Goal: Task Accomplishment & Management: Manage account settings

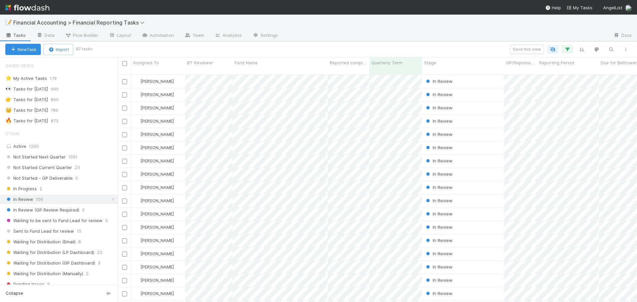
scroll to position [228, 514]
click at [462, 18] on div "📝 Financial Accounting > Financial Reporting Tasks" at bounding box center [318, 23] width 637 height 16
click at [612, 52] on icon "button" at bounding box center [610, 49] width 7 height 6
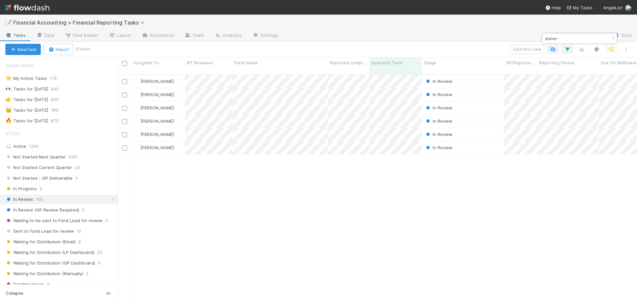
type input "atelie"
click at [550, 38] on input "atel" at bounding box center [576, 38] width 66 height 8
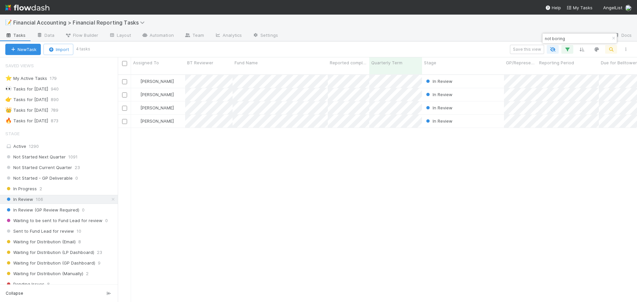
type input "not boring"
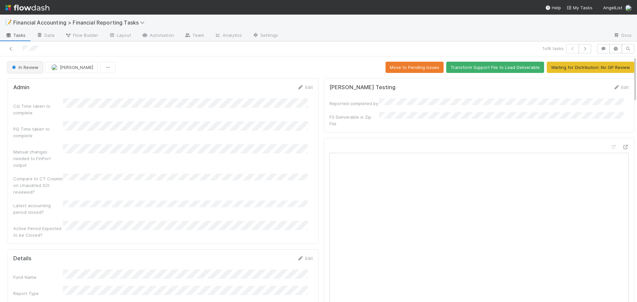
click at [30, 68] on span "In Review" at bounding box center [25, 67] width 28 height 5
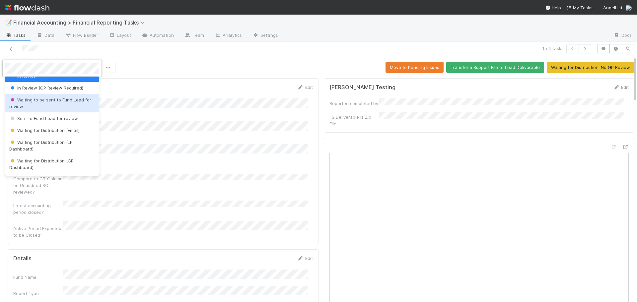
scroll to position [66, 0]
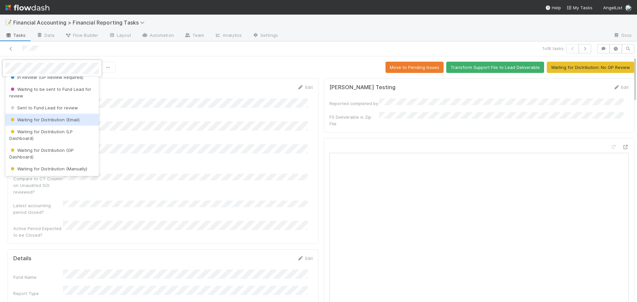
click at [43, 122] on span "Waiting for Distribution (Email)" at bounding box center [44, 119] width 70 height 5
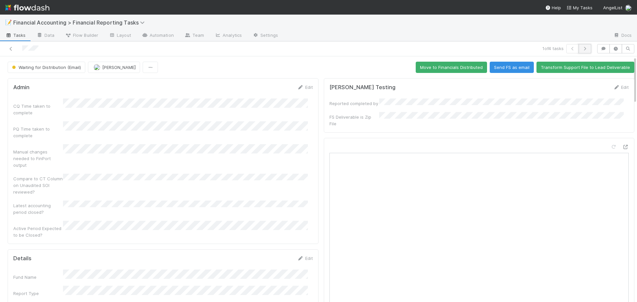
click at [581, 48] on icon "button" at bounding box center [584, 49] width 7 height 4
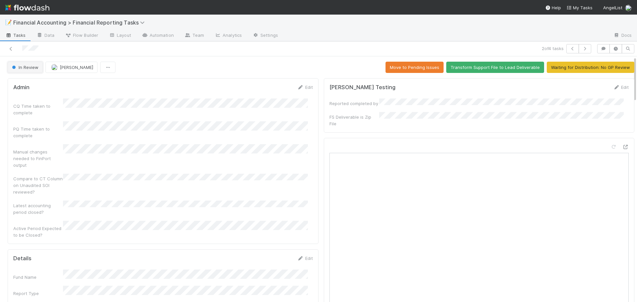
click at [32, 65] on span "In Review" at bounding box center [25, 67] width 28 height 5
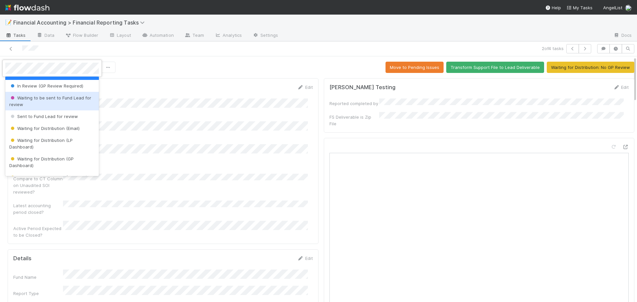
scroll to position [66, 0]
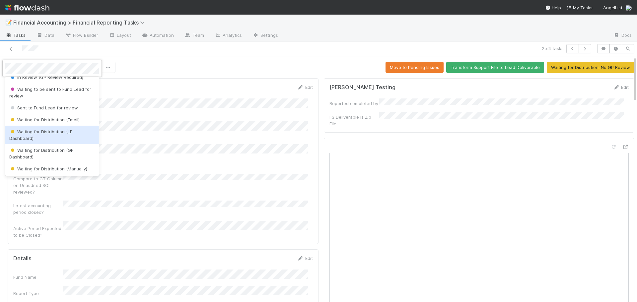
click at [37, 133] on span "Waiting for Distribution (LP Dashboard)" at bounding box center [40, 135] width 63 height 12
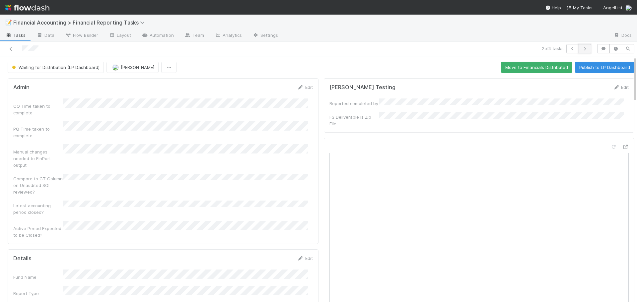
click at [583, 49] on icon "button" at bounding box center [584, 49] width 7 height 4
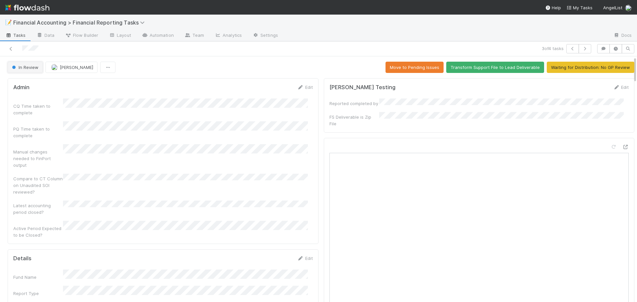
click at [35, 66] on span "In Review" at bounding box center [25, 67] width 28 height 5
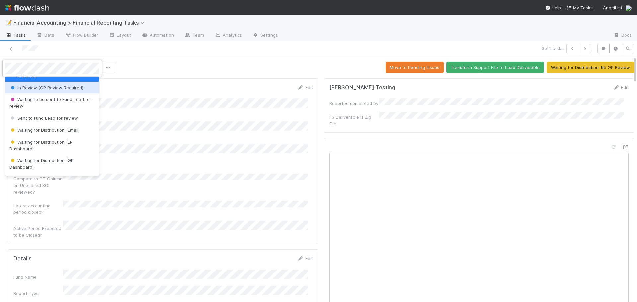
scroll to position [66, 0]
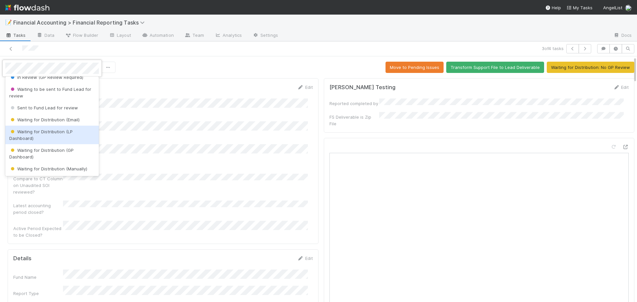
click at [41, 135] on div "Waiting for Distribution (LP Dashboard)" at bounding box center [51, 135] width 93 height 19
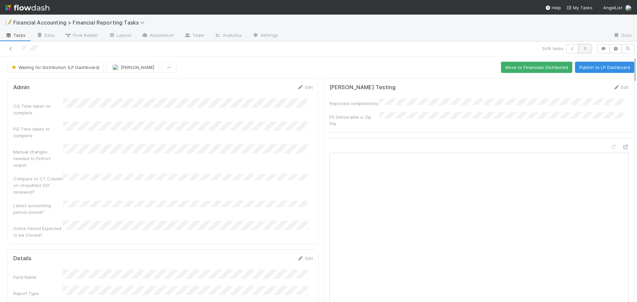
click at [578, 51] on button "button" at bounding box center [584, 48] width 13 height 9
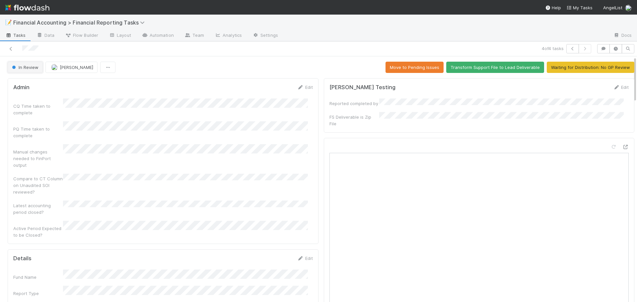
click at [27, 69] on span "In Review" at bounding box center [25, 67] width 28 height 5
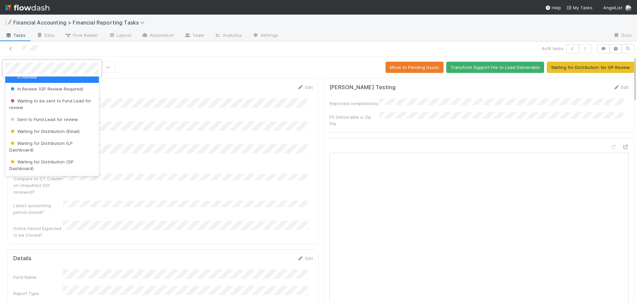
scroll to position [66, 0]
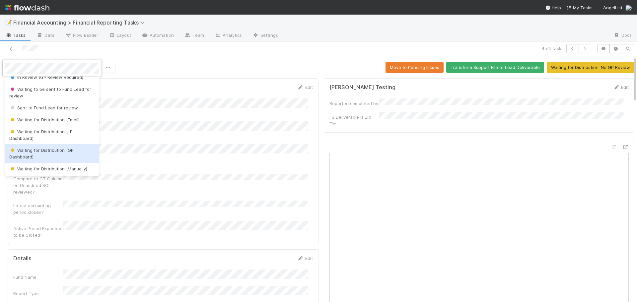
click at [39, 153] on div "Waiting for Distribution (GP Dashboard)" at bounding box center [51, 153] width 93 height 19
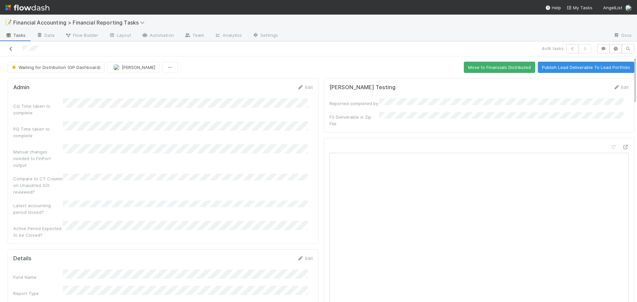
click at [10, 47] on icon at bounding box center [11, 49] width 7 height 4
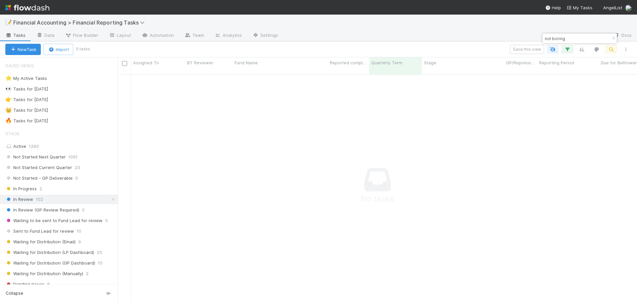
scroll to position [223, 514]
click at [612, 37] on icon "button" at bounding box center [613, 38] width 7 height 4
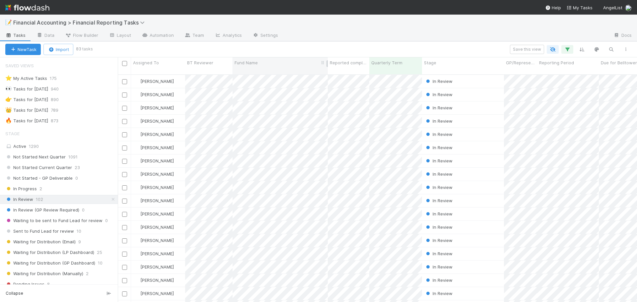
scroll to position [228, 514]
click at [614, 48] on button "button" at bounding box center [611, 49] width 12 height 9
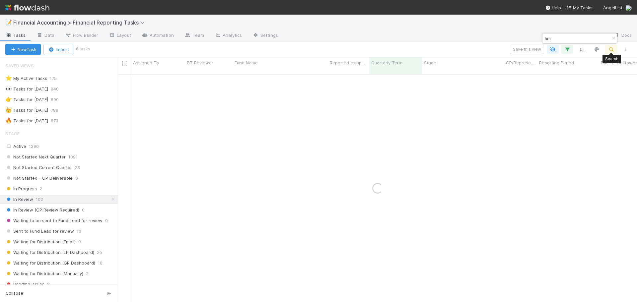
type input "h"
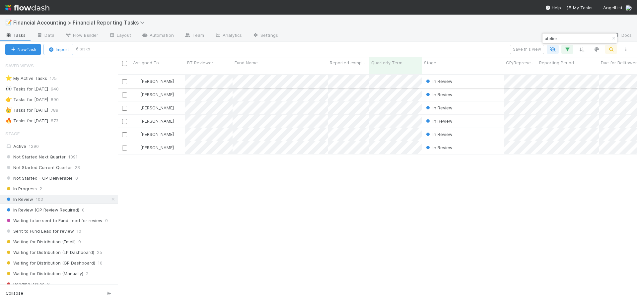
type input "atelier"
click at [170, 75] on div "[PERSON_NAME]" at bounding box center [158, 81] width 54 height 13
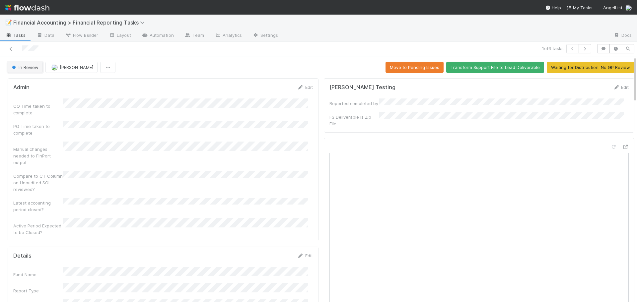
click at [28, 69] on span "In Review" at bounding box center [25, 67] width 28 height 5
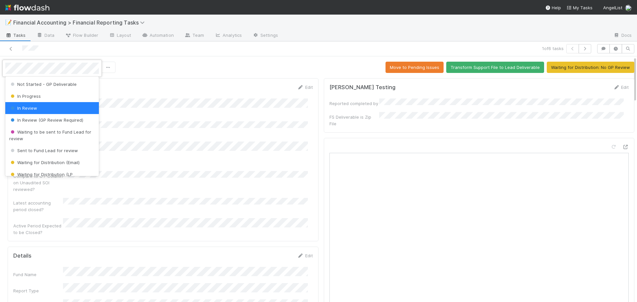
scroll to position [33, 0]
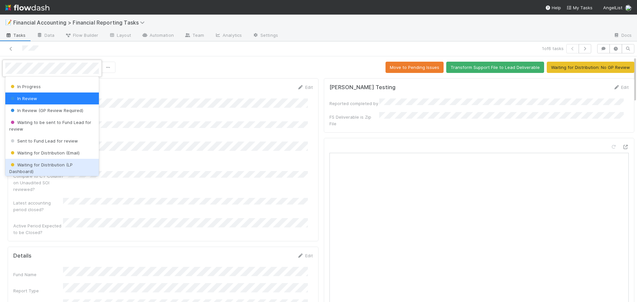
click at [28, 168] on div "Waiting for Distribution (LP Dashboard)" at bounding box center [51, 168] width 93 height 19
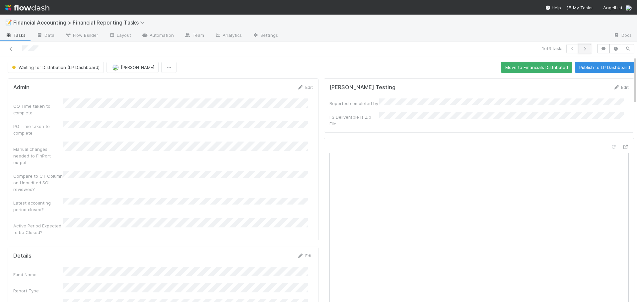
click at [581, 51] on button "button" at bounding box center [584, 48] width 13 height 9
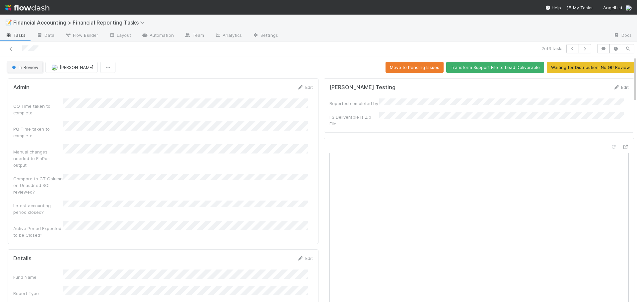
click at [20, 66] on span "In Review" at bounding box center [25, 67] width 28 height 5
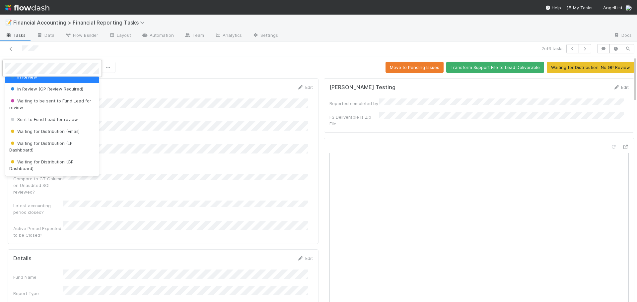
scroll to position [66, 0]
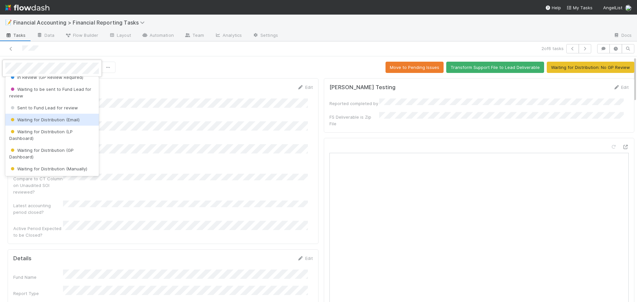
click at [45, 118] on span "Waiting for Distribution (Email)" at bounding box center [44, 119] width 70 height 5
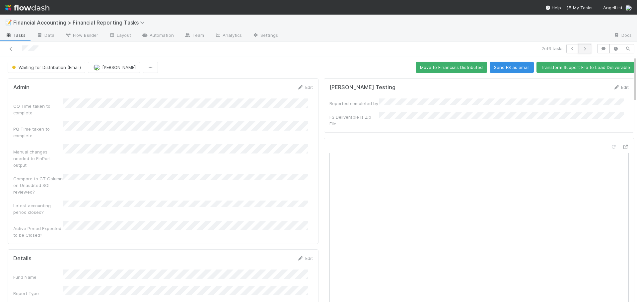
click at [582, 47] on icon "button" at bounding box center [584, 49] width 7 height 4
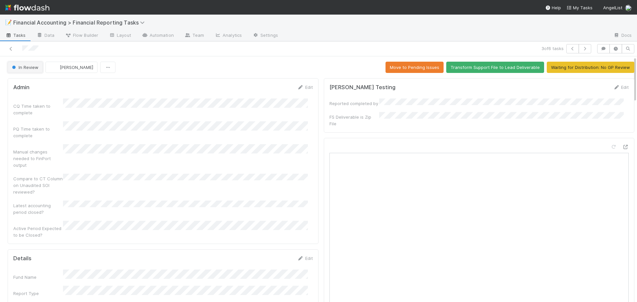
click at [24, 73] on button "In Review" at bounding box center [25, 67] width 35 height 11
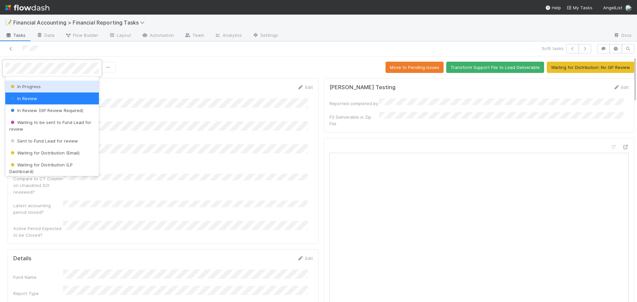
scroll to position [66, 0]
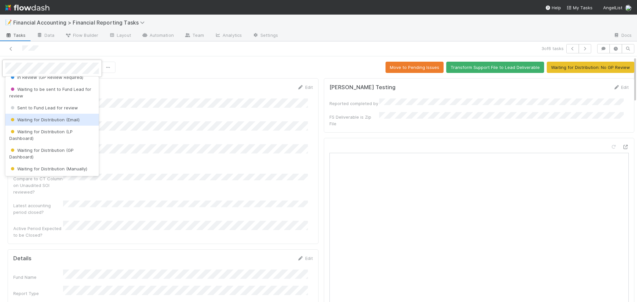
click at [40, 119] on span "Waiting for Distribution (Email)" at bounding box center [44, 119] width 70 height 5
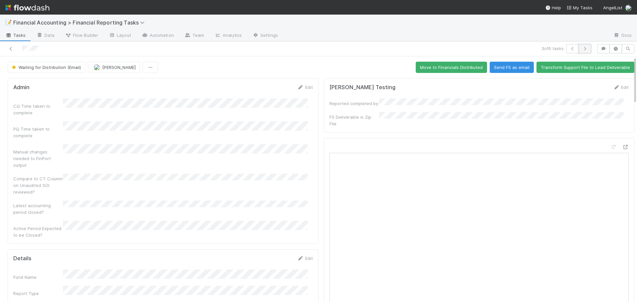
click at [581, 48] on icon "button" at bounding box center [584, 49] width 7 height 4
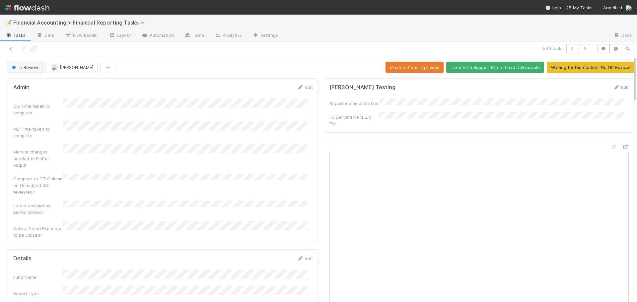
click at [24, 70] on span "In Review" at bounding box center [25, 67] width 28 height 5
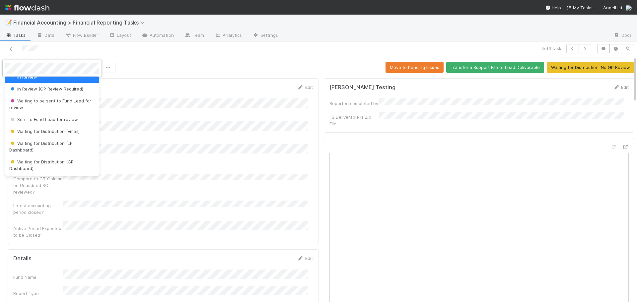
scroll to position [66, 0]
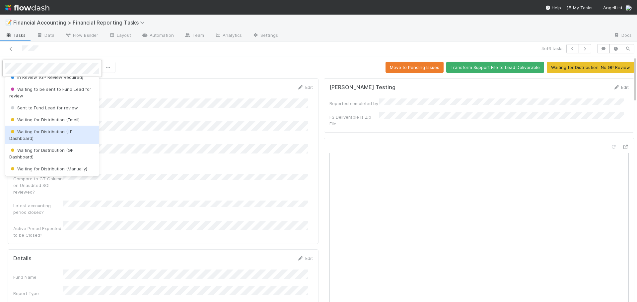
click at [36, 133] on span "Waiting for Distribution (LP Dashboard)" at bounding box center [40, 135] width 63 height 12
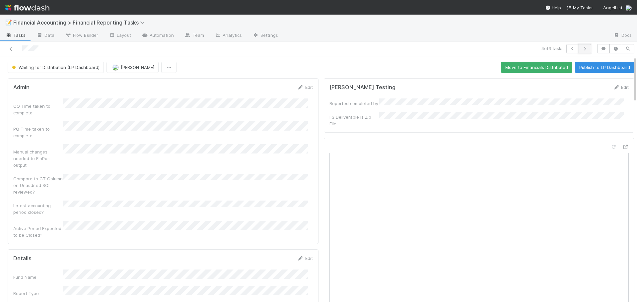
click at [582, 46] on button "button" at bounding box center [584, 48] width 13 height 9
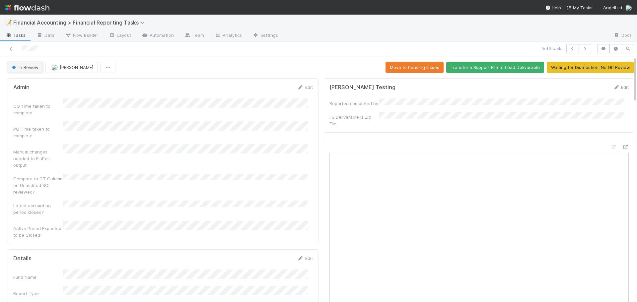
click at [22, 68] on span "In Review" at bounding box center [25, 67] width 28 height 5
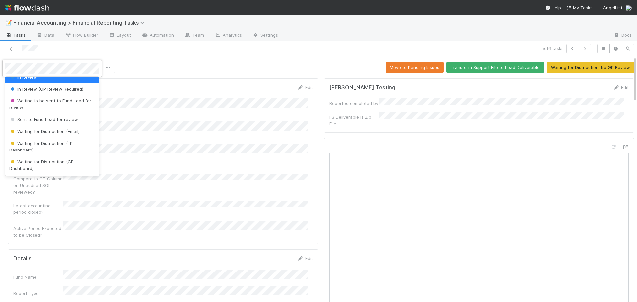
scroll to position [66, 0]
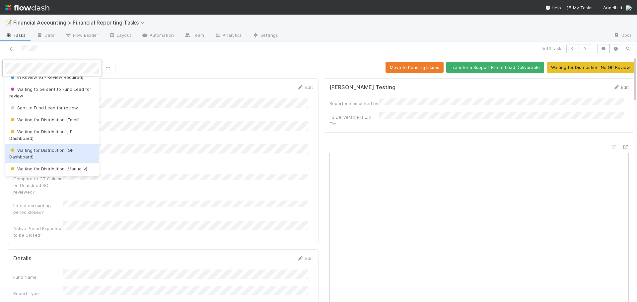
click at [42, 151] on span "Waiting for Distribution (GP Dashboard)" at bounding box center [41, 154] width 64 height 12
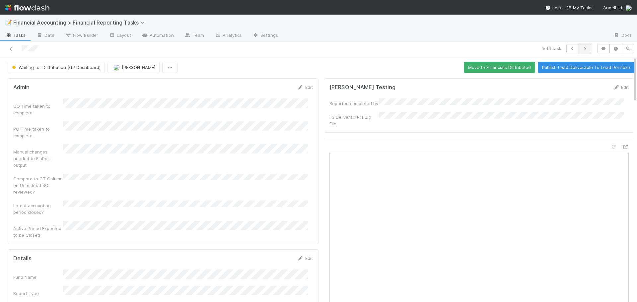
click at [582, 47] on icon "button" at bounding box center [584, 49] width 7 height 4
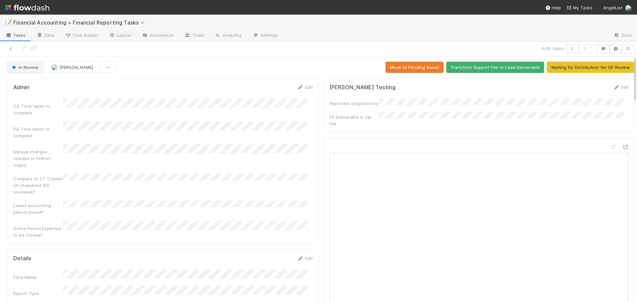
click at [20, 71] on button "In Review" at bounding box center [25, 67] width 35 height 11
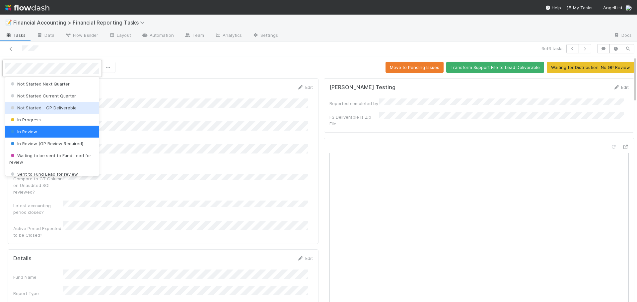
scroll to position [66, 0]
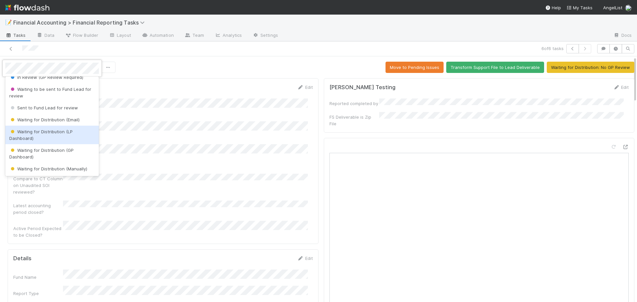
click at [62, 130] on span "Waiting for Distribution (LP Dashboard)" at bounding box center [40, 135] width 63 height 12
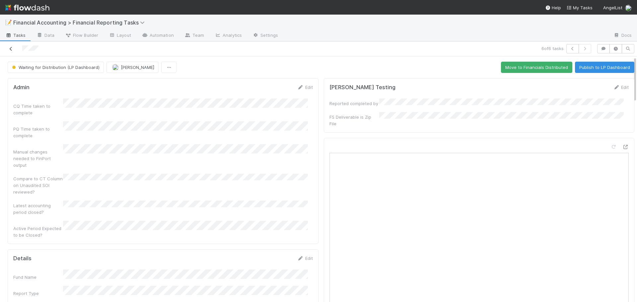
click at [11, 48] on icon at bounding box center [11, 49] width 7 height 4
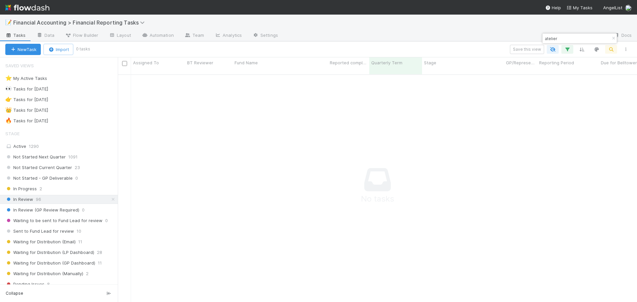
scroll to position [223, 514]
click at [613, 36] on icon "button" at bounding box center [613, 38] width 7 height 4
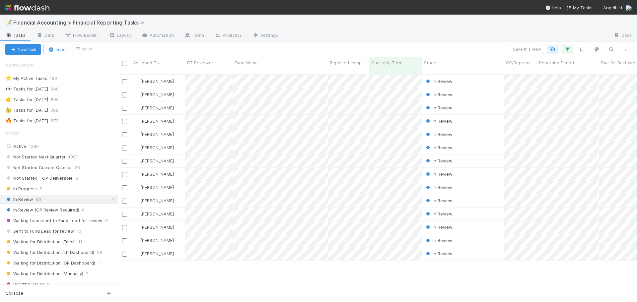
scroll to position [0, 0]
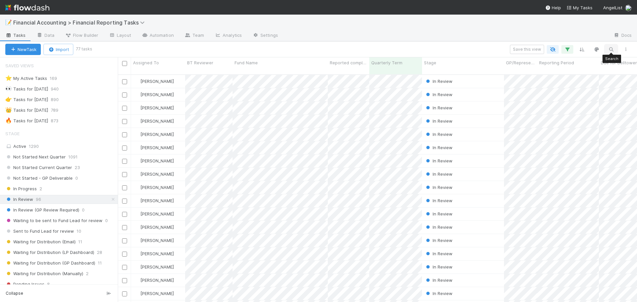
click at [612, 49] on icon "button" at bounding box center [610, 49] width 7 height 6
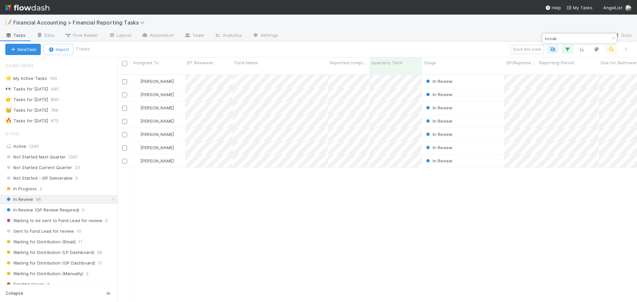
scroll to position [228, 514]
type input "vvoak"
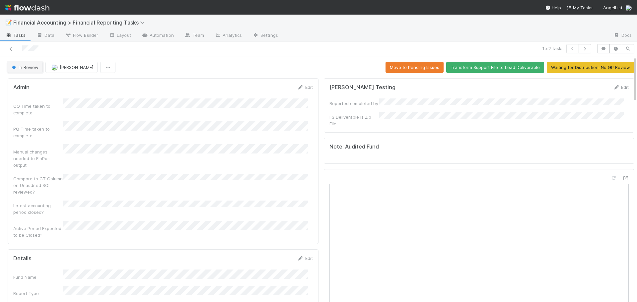
click at [29, 70] on span "In Review" at bounding box center [25, 67] width 28 height 5
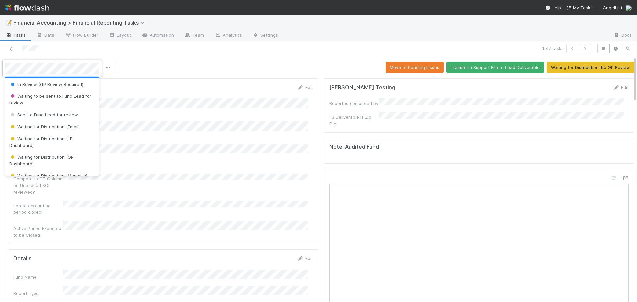
scroll to position [66, 0]
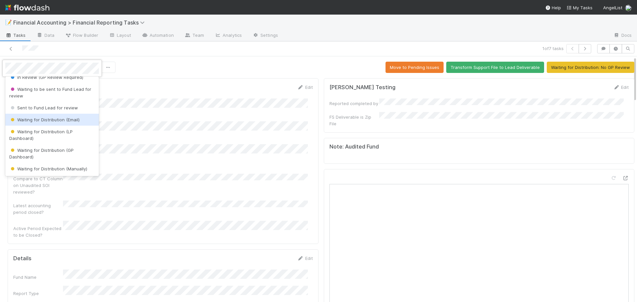
click at [63, 122] on span "Waiting for Distribution (Email)" at bounding box center [44, 119] width 70 height 5
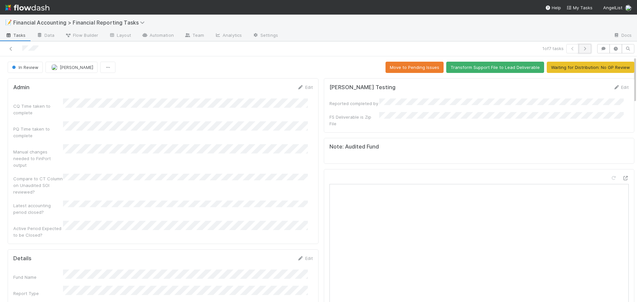
click at [582, 48] on icon "button" at bounding box center [584, 49] width 7 height 4
click at [29, 70] on span "In Review" at bounding box center [25, 67] width 28 height 5
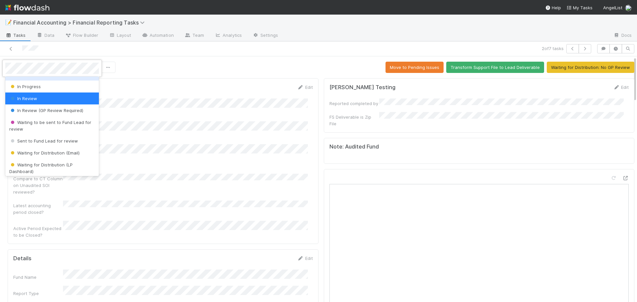
scroll to position [66, 0]
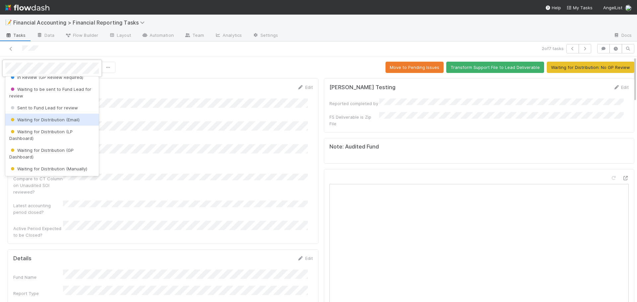
click at [42, 120] on span "Waiting for Distribution (Email)" at bounding box center [44, 119] width 70 height 5
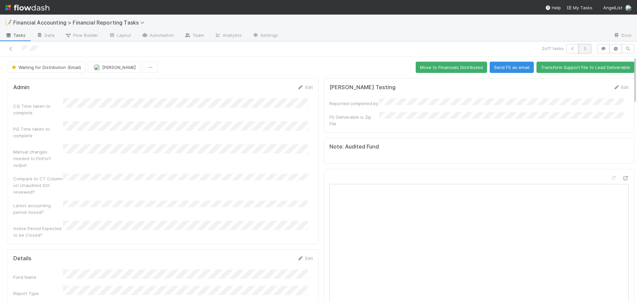
click at [581, 48] on icon "button" at bounding box center [584, 49] width 7 height 4
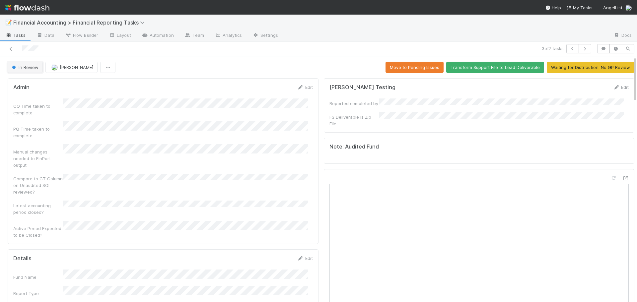
click at [30, 66] on span "In Review" at bounding box center [25, 67] width 28 height 5
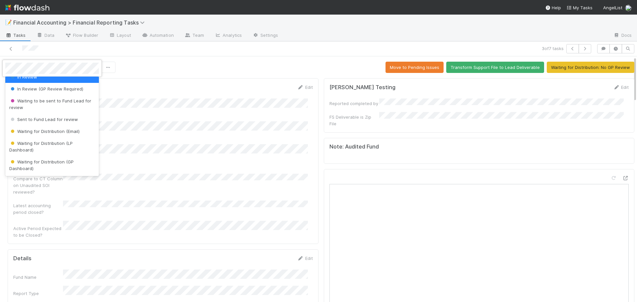
scroll to position [66, 0]
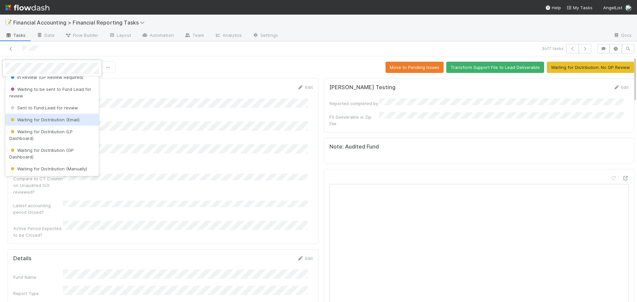
click at [52, 119] on span "Waiting for Distribution (Email)" at bounding box center [44, 119] width 70 height 5
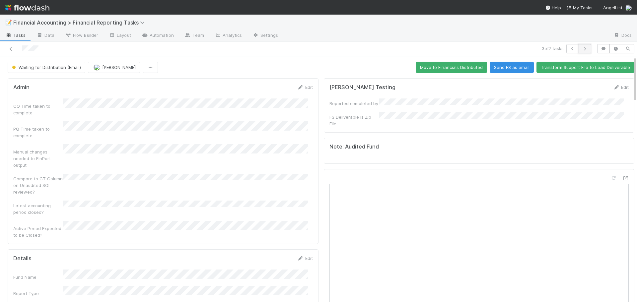
click at [582, 50] on icon "button" at bounding box center [584, 49] width 7 height 4
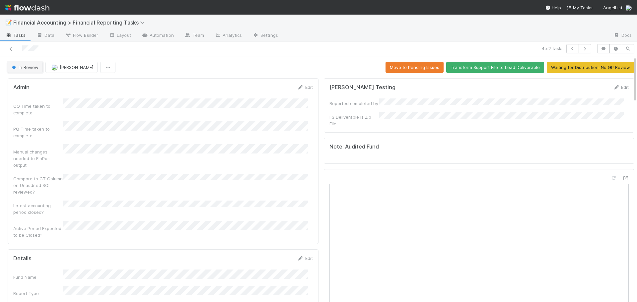
click at [25, 71] on button "In Review" at bounding box center [25, 67] width 35 height 11
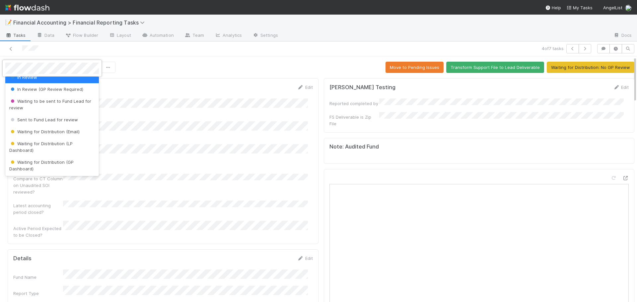
scroll to position [66, 0]
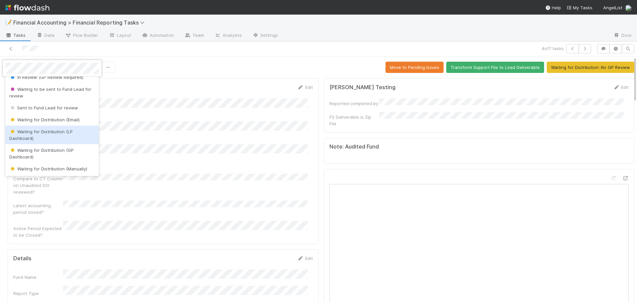
click at [37, 134] on div "Waiting for Distribution (LP Dashboard)" at bounding box center [51, 135] width 93 height 19
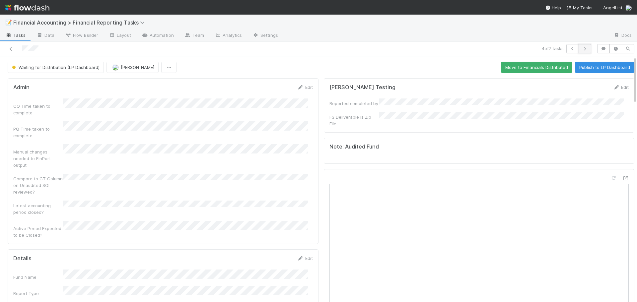
click at [581, 49] on icon "button" at bounding box center [584, 49] width 7 height 4
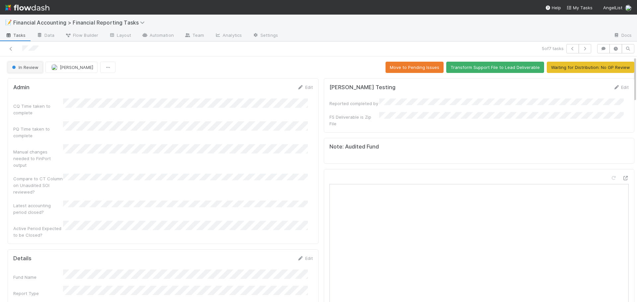
click at [19, 69] on span "In Review" at bounding box center [25, 67] width 28 height 5
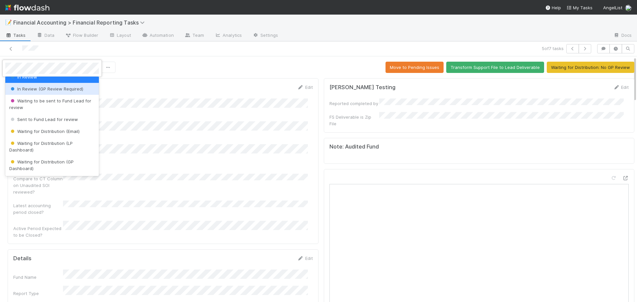
scroll to position [66, 0]
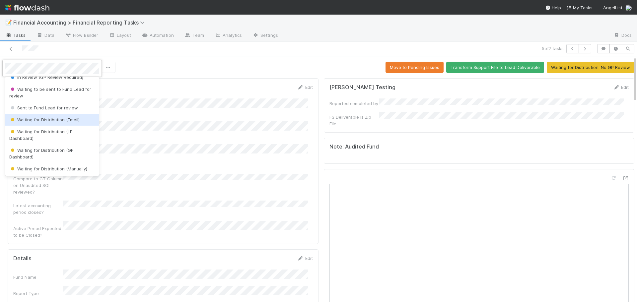
click at [50, 119] on span "Waiting for Distribution (Email)" at bounding box center [44, 119] width 70 height 5
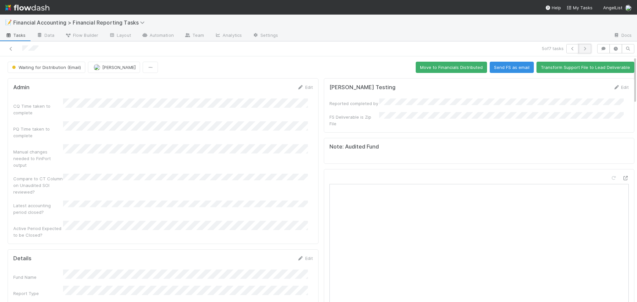
click at [582, 49] on icon "button" at bounding box center [584, 49] width 7 height 4
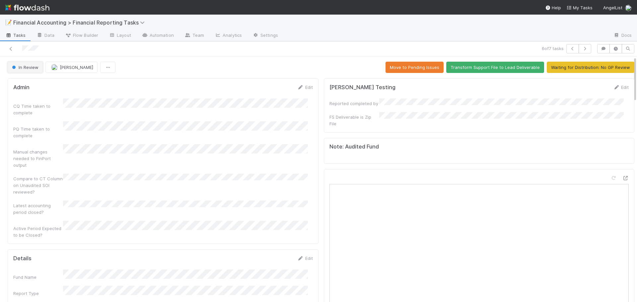
click at [30, 68] on span "In Review" at bounding box center [25, 67] width 28 height 5
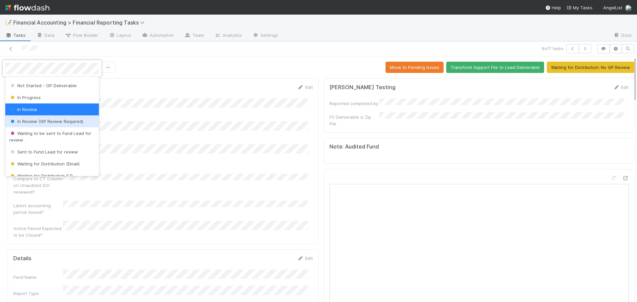
scroll to position [33, 0]
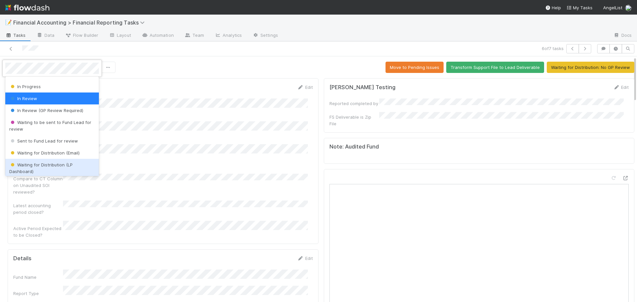
click at [51, 165] on span "Waiting for Distribution (LP Dashboard)" at bounding box center [40, 168] width 63 height 12
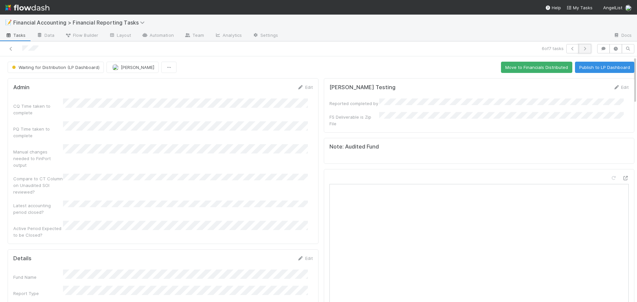
click at [580, 52] on button "button" at bounding box center [584, 48] width 13 height 9
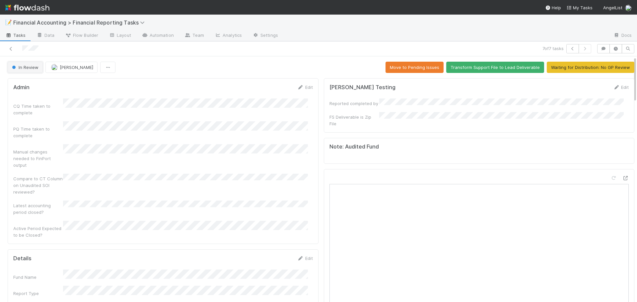
click at [36, 67] on span "In Review" at bounding box center [25, 67] width 28 height 5
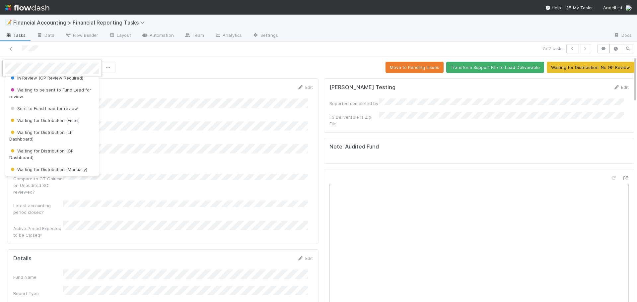
scroll to position [66, 0]
click at [26, 150] on span "Waiting for Distribution (GP Dashboard)" at bounding box center [41, 154] width 64 height 12
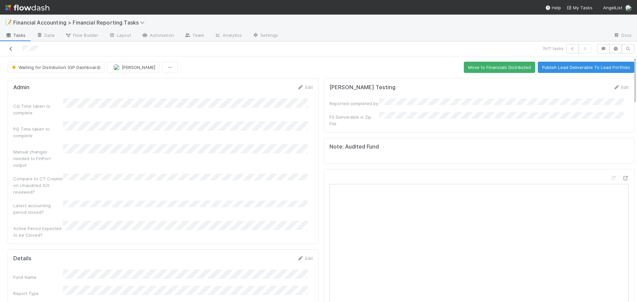
click at [8, 48] on icon at bounding box center [11, 49] width 7 height 4
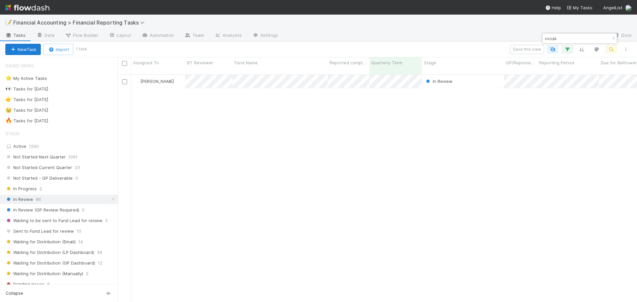
scroll to position [228, 514]
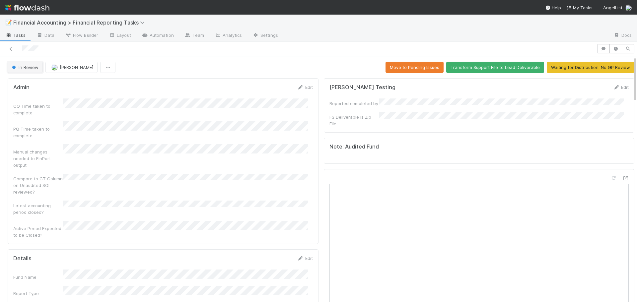
click at [30, 66] on span "In Review" at bounding box center [25, 67] width 28 height 5
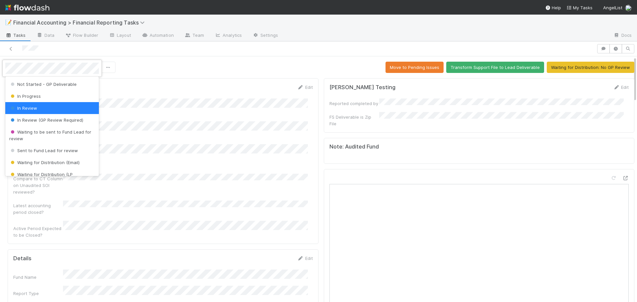
scroll to position [33, 0]
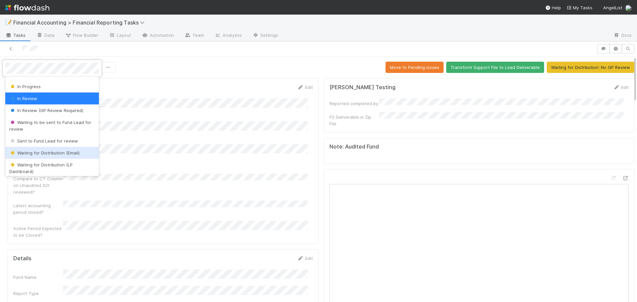
click at [51, 154] on span "Waiting for Distribution (Email)" at bounding box center [44, 152] width 70 height 5
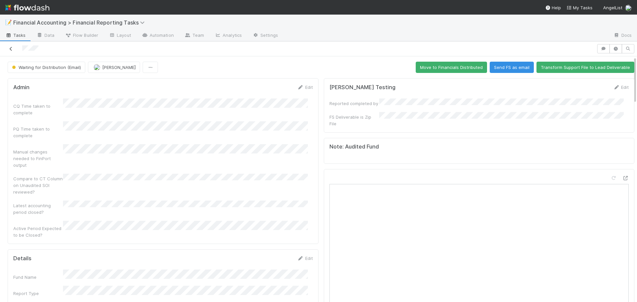
click at [11, 51] on link at bounding box center [11, 48] width 7 height 7
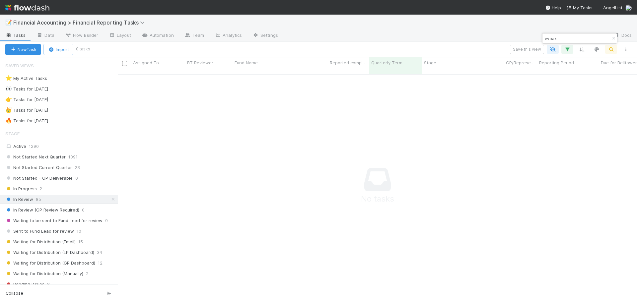
scroll to position [223, 514]
click at [612, 38] on icon "button" at bounding box center [613, 38] width 7 height 4
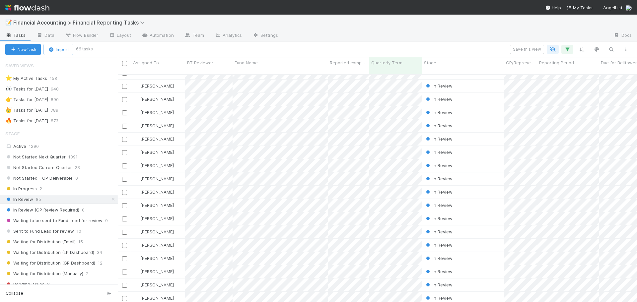
scroll to position [0, 0]
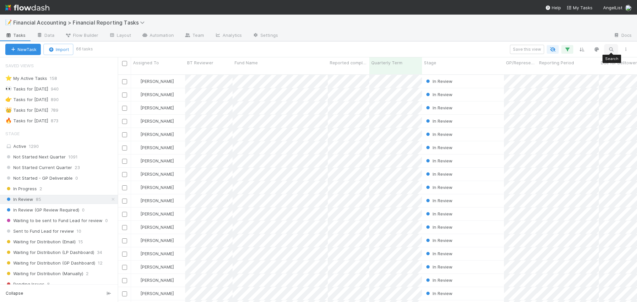
click at [609, 52] on icon "button" at bounding box center [610, 49] width 7 height 6
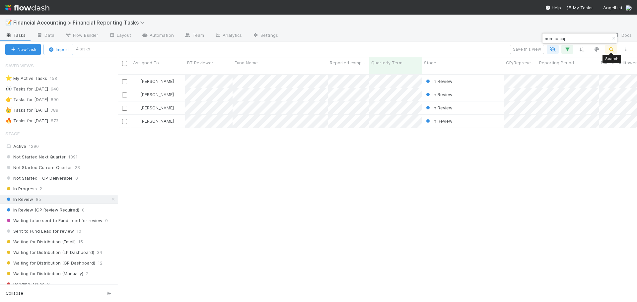
scroll to position [228, 514]
type input "nomad cap"
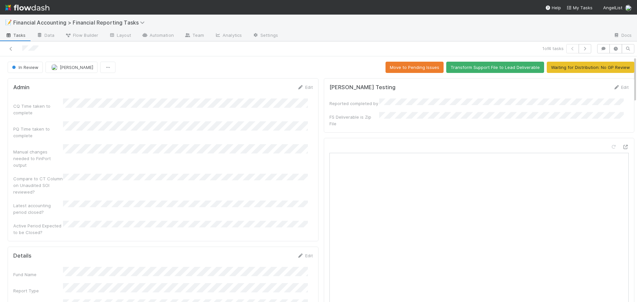
click at [30, 68] on span "In Review" at bounding box center [25, 67] width 28 height 5
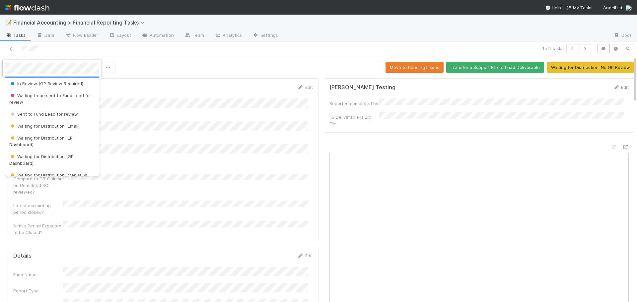
scroll to position [66, 0]
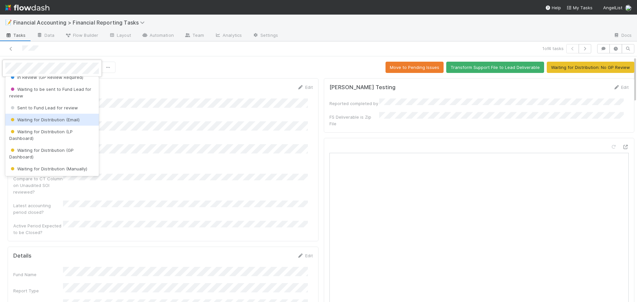
click at [43, 117] on span "Waiting for Distribution (Email)" at bounding box center [44, 119] width 70 height 5
click at [43, 117] on div "CQ Time taken to complete PQ Time taken to complete Manual changes needed to Fi…" at bounding box center [162, 166] width 299 height 137
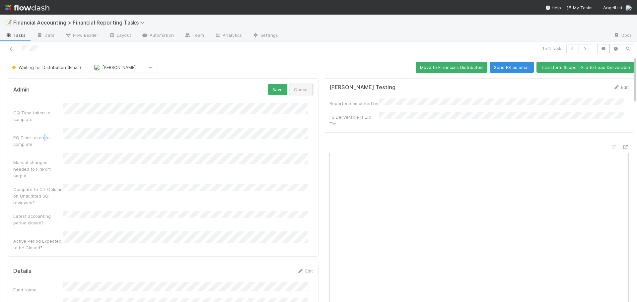
click at [298, 86] on button "Cancel" at bounding box center [300, 89] width 23 height 11
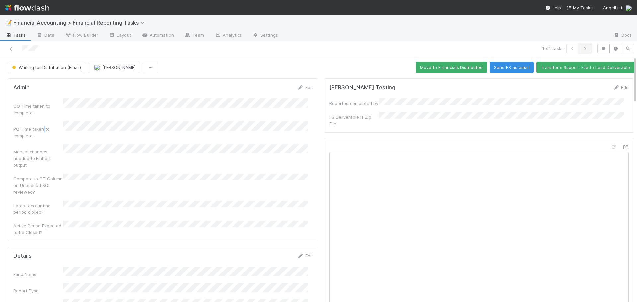
click at [583, 45] on button "button" at bounding box center [584, 48] width 13 height 9
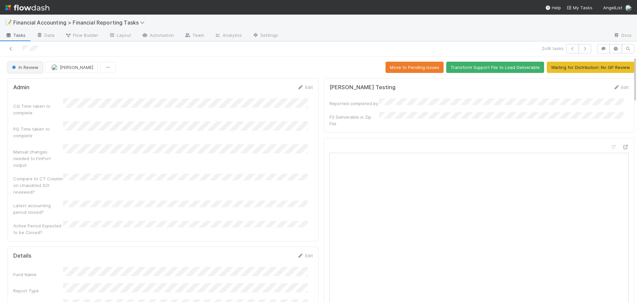
click at [30, 69] on span "In Review" at bounding box center [25, 67] width 28 height 5
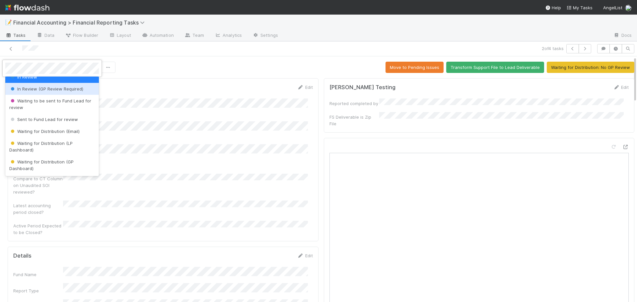
scroll to position [66, 0]
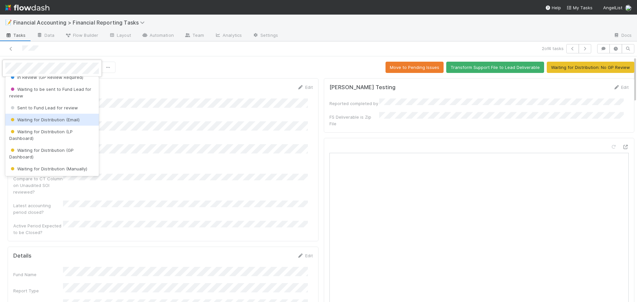
click at [50, 121] on span "Waiting for Distribution (Email)" at bounding box center [44, 119] width 70 height 5
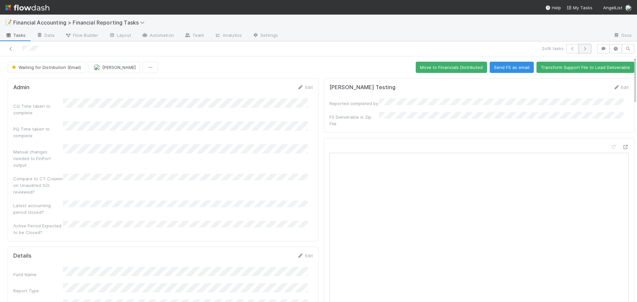
click at [581, 49] on icon "button" at bounding box center [584, 49] width 7 height 4
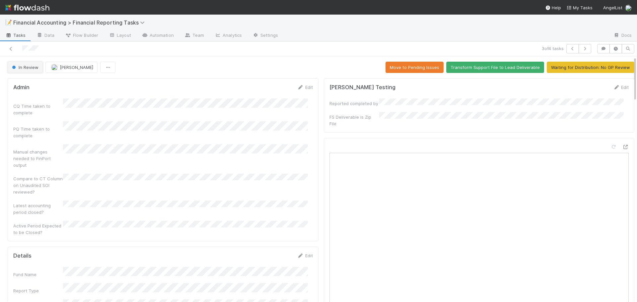
click at [33, 68] on span "In Review" at bounding box center [25, 67] width 28 height 5
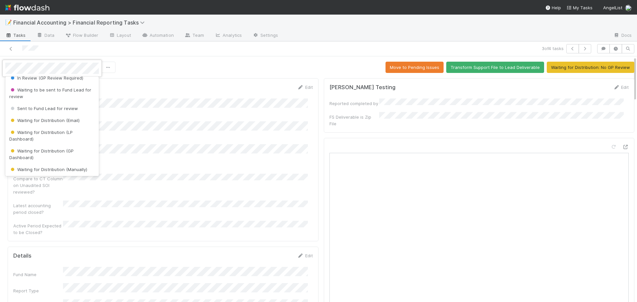
scroll to position [66, 0]
click at [43, 117] on div "Waiting for Distribution (Email)" at bounding box center [51, 120] width 93 height 12
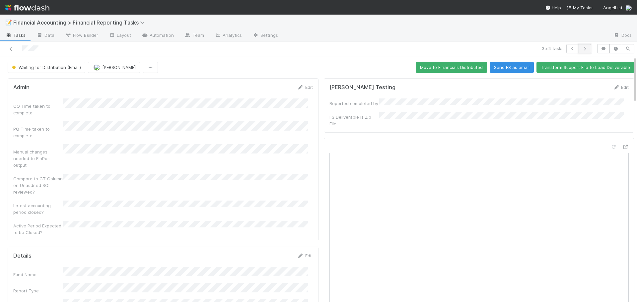
click at [584, 50] on button "button" at bounding box center [584, 48] width 13 height 9
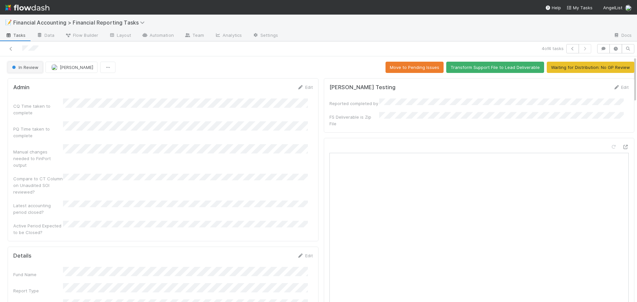
click at [17, 68] on span "In Review" at bounding box center [25, 67] width 28 height 5
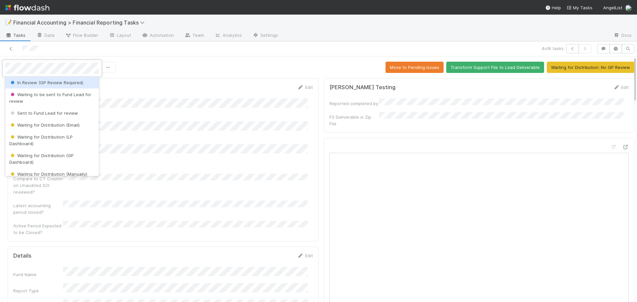
scroll to position [99, 0]
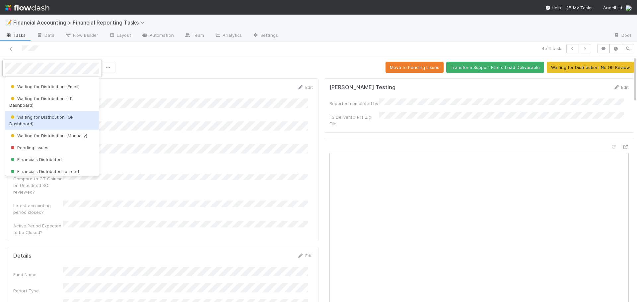
click at [59, 117] on span "Waiting for Distribution (GP Dashboard)" at bounding box center [41, 120] width 64 height 12
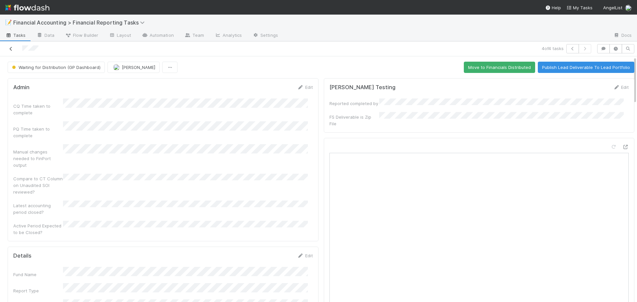
click at [11, 48] on icon at bounding box center [11, 49] width 7 height 4
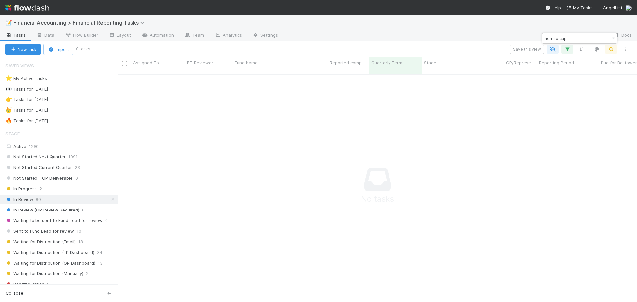
scroll to position [223, 514]
click at [614, 37] on icon "button" at bounding box center [613, 38] width 7 height 4
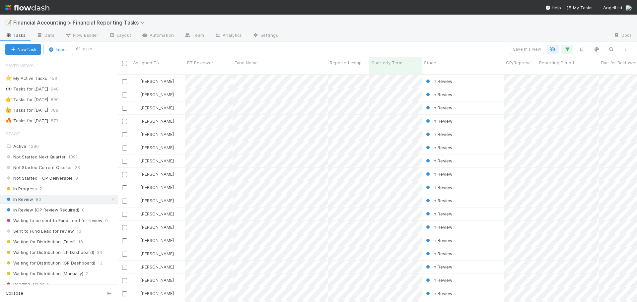
scroll to position [228, 514]
click at [609, 47] on icon "button" at bounding box center [610, 49] width 7 height 6
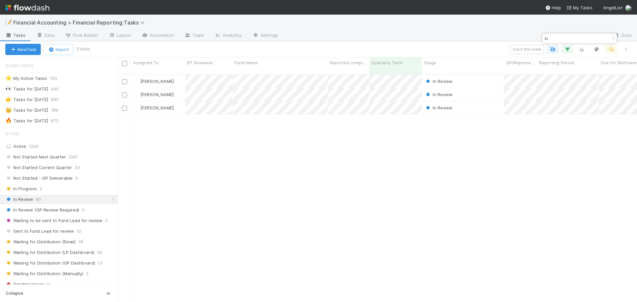
type input "k"
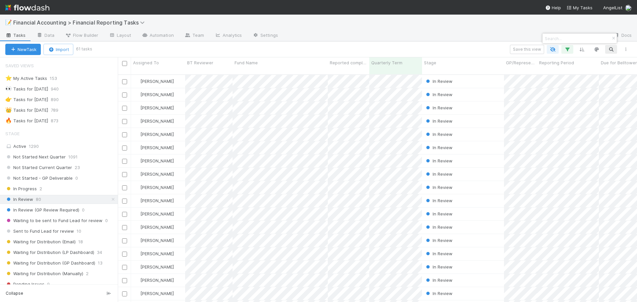
click at [343, 47] on div at bounding box center [318, 151] width 637 height 302
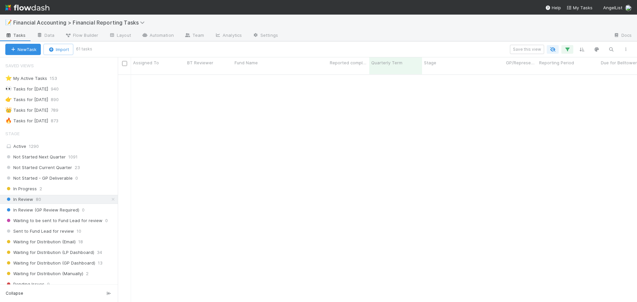
scroll to position [0, 0]
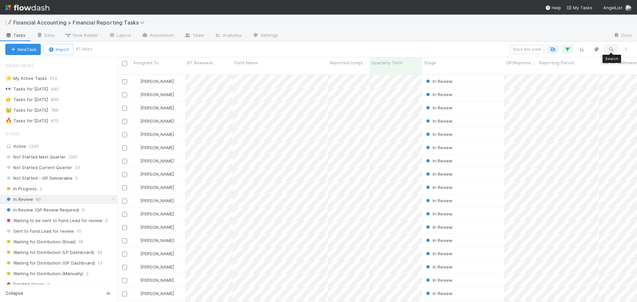
click at [610, 49] on icon "button" at bounding box center [610, 49] width 7 height 6
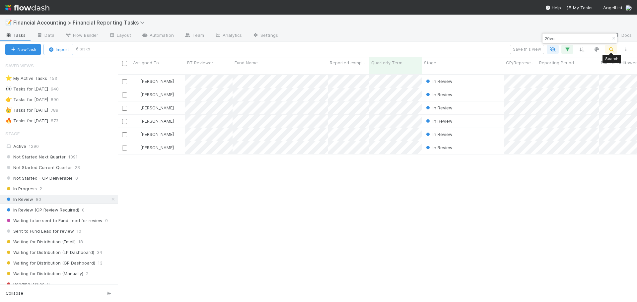
scroll to position [228, 514]
type input "20vc"
click at [178, 76] on div "[PERSON_NAME]" at bounding box center [158, 81] width 54 height 13
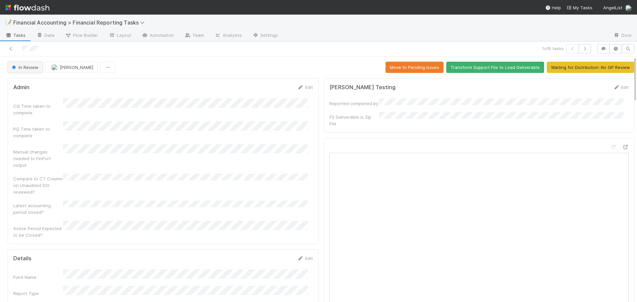
click at [32, 68] on span "In Review" at bounding box center [25, 67] width 28 height 5
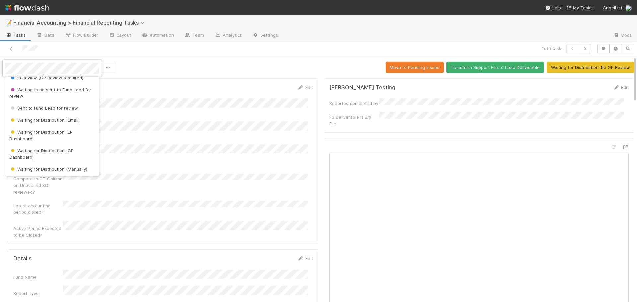
scroll to position [66, 0]
click at [52, 133] on span "Waiting for Distribution (LP Dashboard)" at bounding box center [40, 135] width 63 height 12
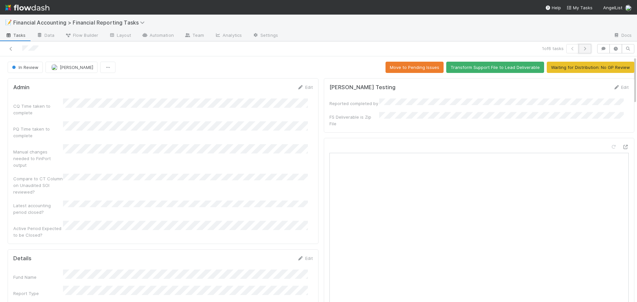
click at [581, 50] on icon "button" at bounding box center [584, 49] width 7 height 4
click at [31, 66] on span "In Review" at bounding box center [25, 67] width 28 height 5
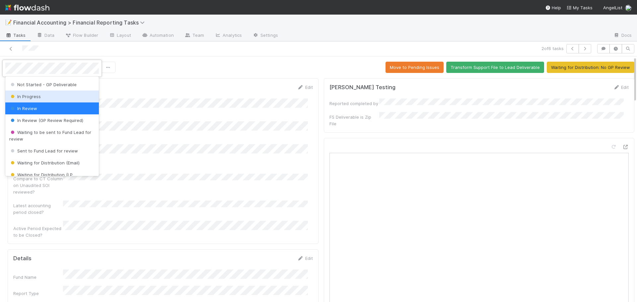
scroll to position [33, 0]
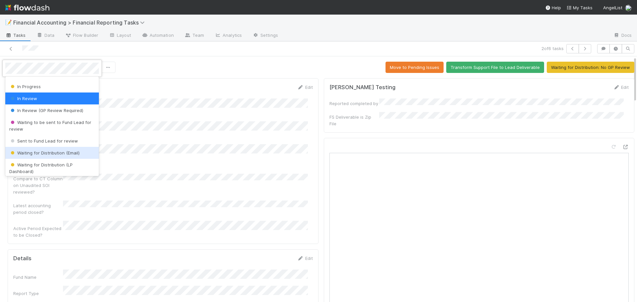
click at [48, 151] on span "Waiting for Distribution (Email)" at bounding box center [44, 152] width 70 height 5
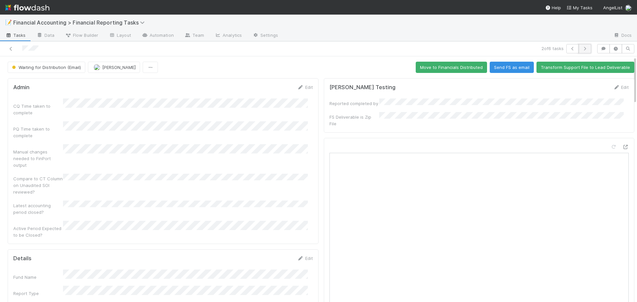
click at [581, 48] on icon "button" at bounding box center [584, 49] width 7 height 4
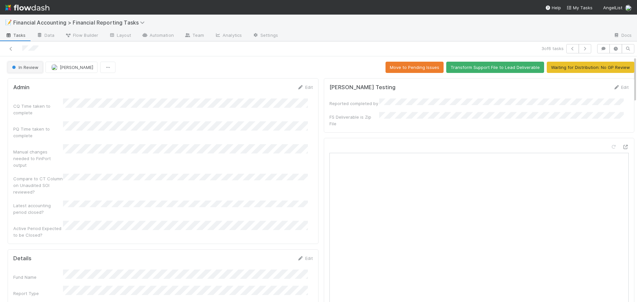
click at [30, 70] on button "In Review" at bounding box center [25, 67] width 35 height 11
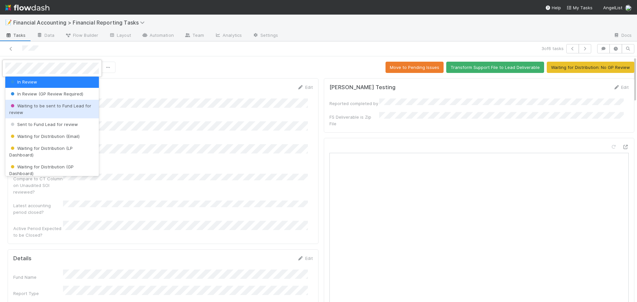
scroll to position [66, 0]
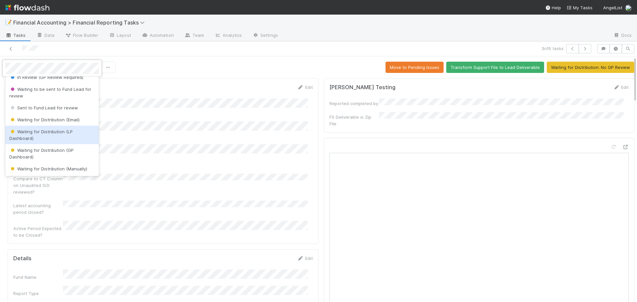
click at [45, 131] on span "Waiting for Distribution (LP Dashboard)" at bounding box center [40, 135] width 63 height 12
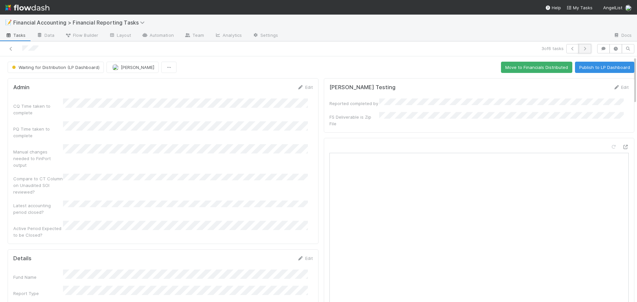
click at [583, 48] on button "button" at bounding box center [584, 48] width 13 height 9
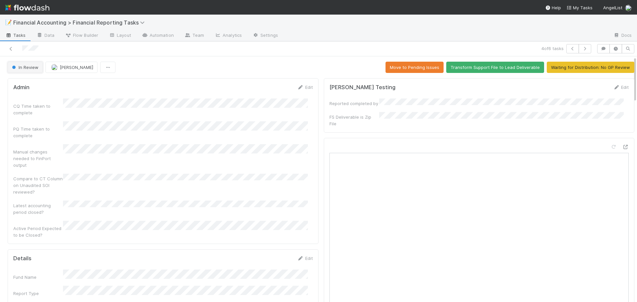
click at [19, 71] on button "In Review" at bounding box center [25, 67] width 35 height 11
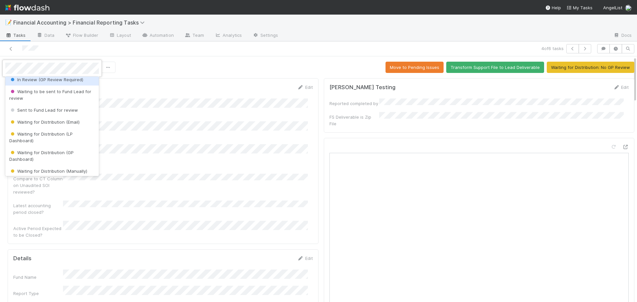
scroll to position [66, 0]
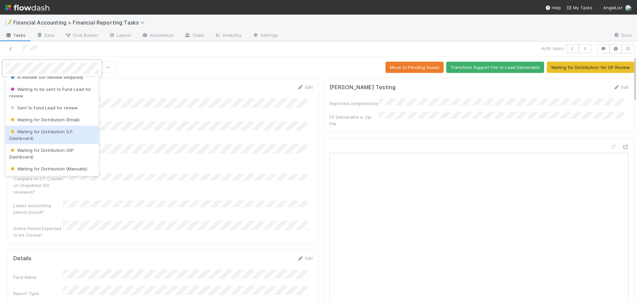
click at [36, 137] on div "Waiting for Distribution (LP Dashboard)" at bounding box center [51, 135] width 93 height 19
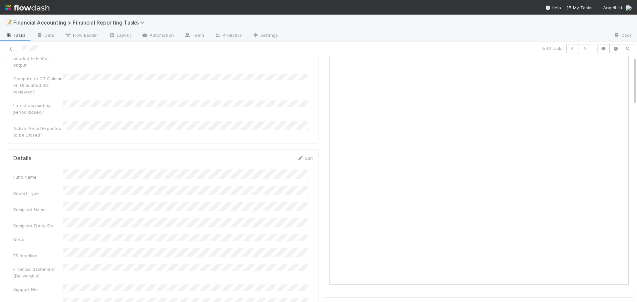
scroll to position [0, 0]
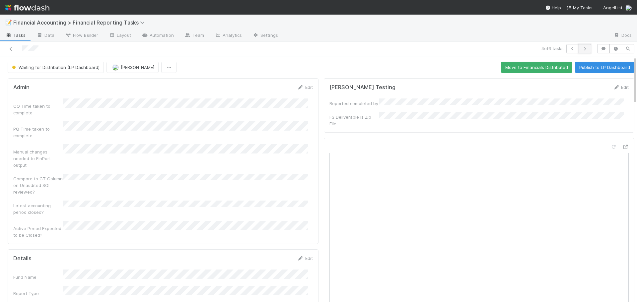
click at [582, 45] on button "button" at bounding box center [584, 48] width 13 height 9
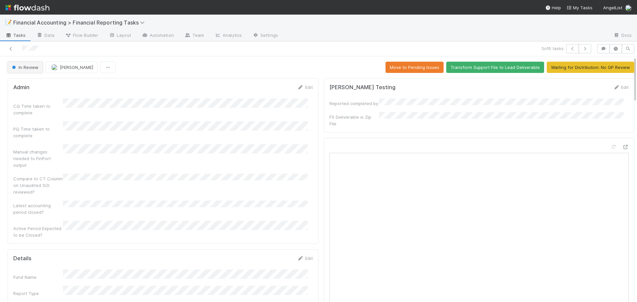
click at [29, 62] on button "In Review" at bounding box center [25, 67] width 35 height 11
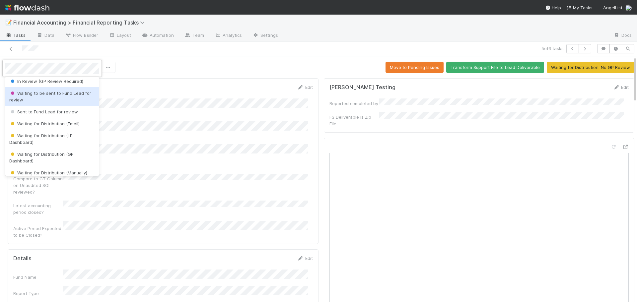
scroll to position [66, 0]
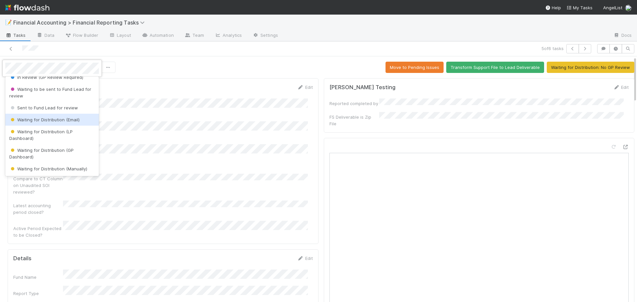
click at [54, 121] on span "Waiting for Distribution (Email)" at bounding box center [44, 119] width 70 height 5
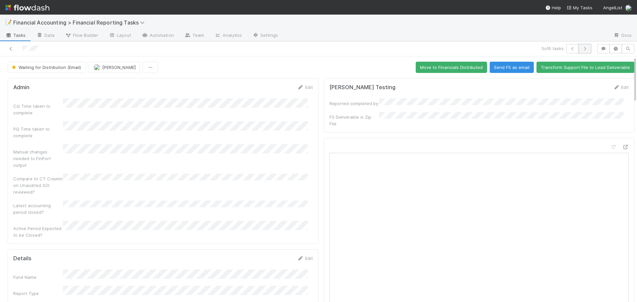
click at [581, 47] on icon "button" at bounding box center [584, 49] width 7 height 4
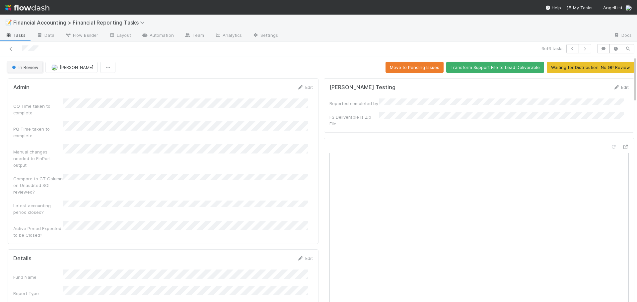
click at [14, 71] on button "In Review" at bounding box center [25, 67] width 35 height 11
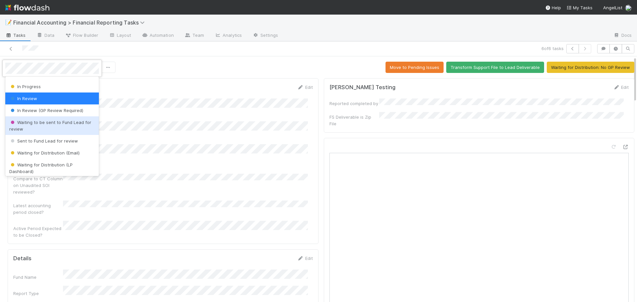
scroll to position [66, 0]
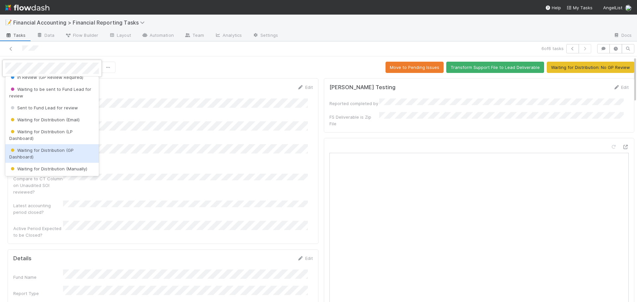
click at [36, 151] on span "Waiting for Distribution (GP Dashboard)" at bounding box center [41, 154] width 64 height 12
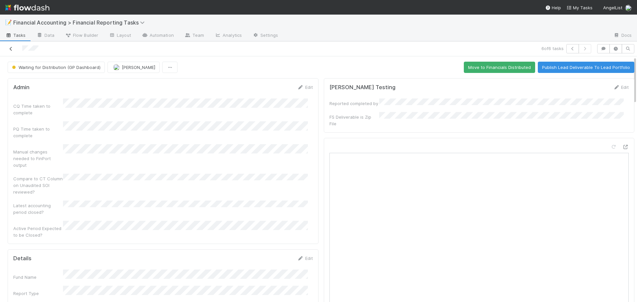
click at [10, 48] on icon at bounding box center [11, 49] width 7 height 4
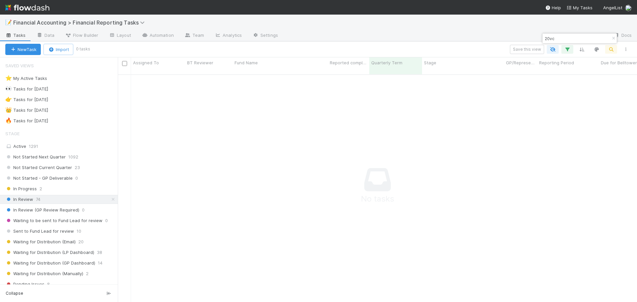
scroll to position [223, 514]
click at [613, 39] on icon "button" at bounding box center [613, 38] width 7 height 4
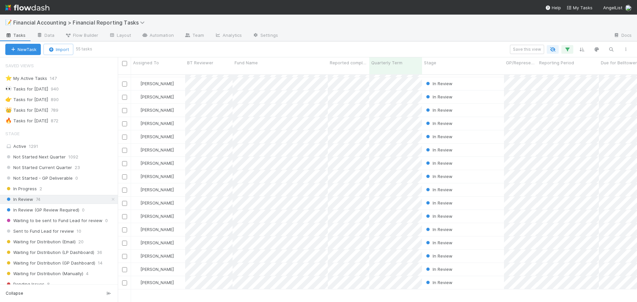
scroll to position [0, 0]
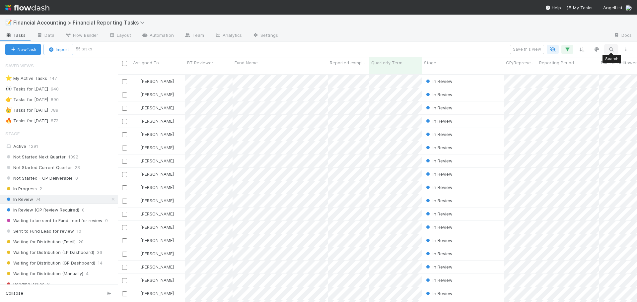
click at [607, 50] on button "button" at bounding box center [611, 49] width 12 height 9
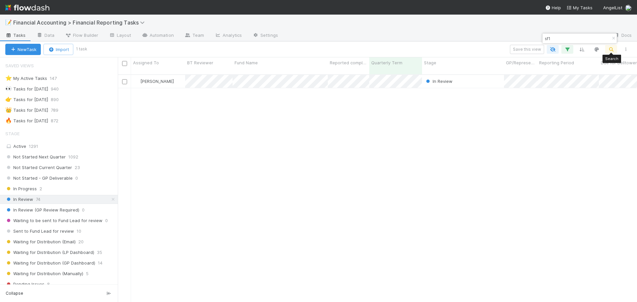
scroll to position [228, 514]
type input "sf1"
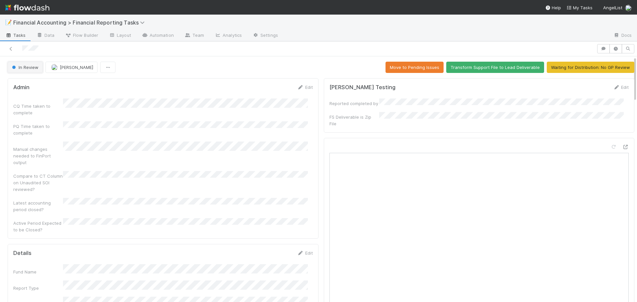
click at [23, 70] on button "In Review" at bounding box center [25, 67] width 35 height 11
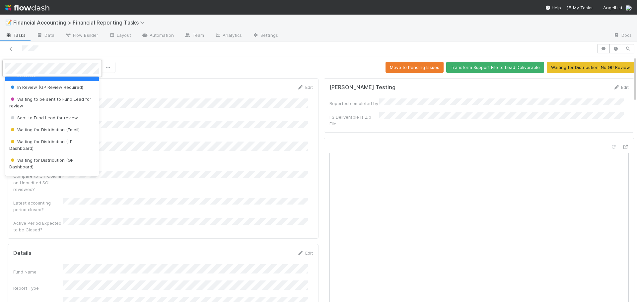
scroll to position [66, 0]
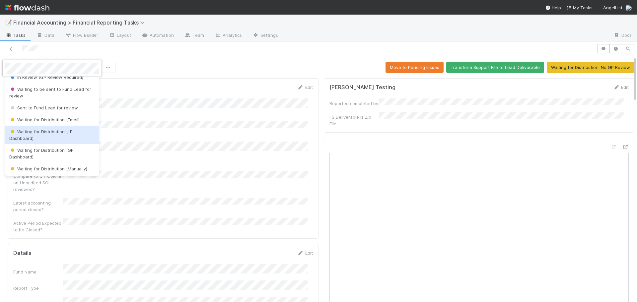
click at [41, 132] on span "Waiting for Distribution (LP Dashboard)" at bounding box center [40, 135] width 63 height 12
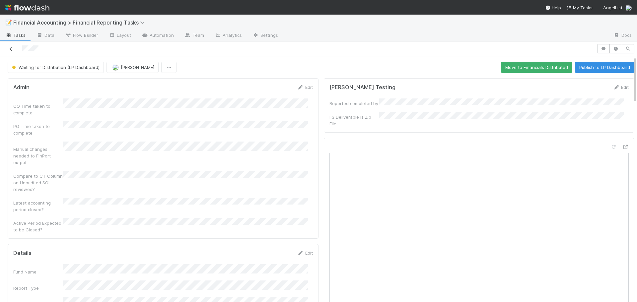
click at [10, 48] on icon at bounding box center [11, 49] width 7 height 4
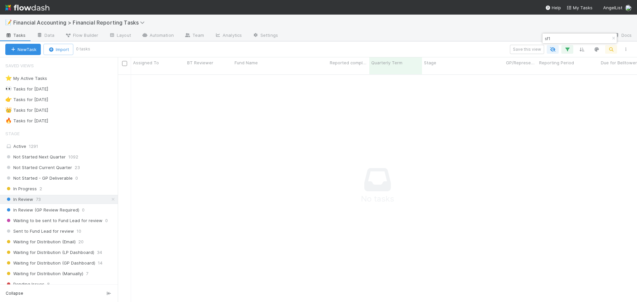
scroll to position [223, 514]
click at [613, 37] on icon "button" at bounding box center [613, 38] width 7 height 4
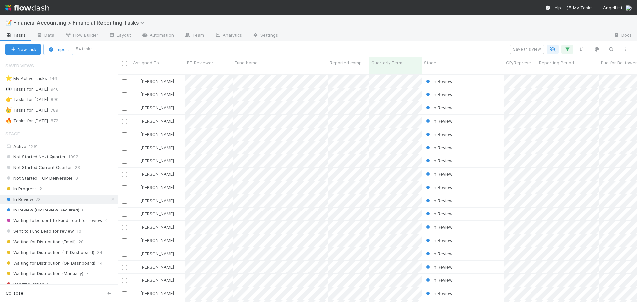
scroll to position [228, 514]
click at [611, 51] on icon "button" at bounding box center [610, 49] width 7 height 6
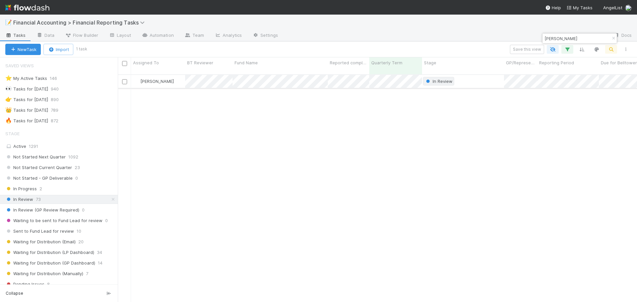
type input "[PERSON_NAME]"
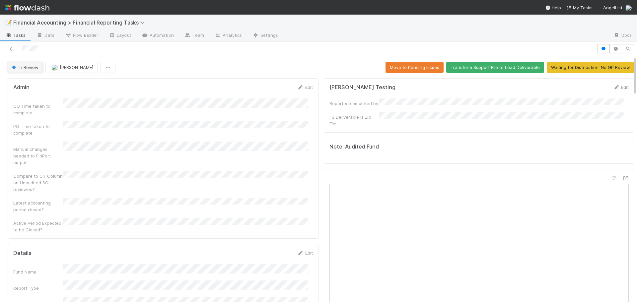
click at [36, 73] on button "In Review" at bounding box center [25, 67] width 35 height 11
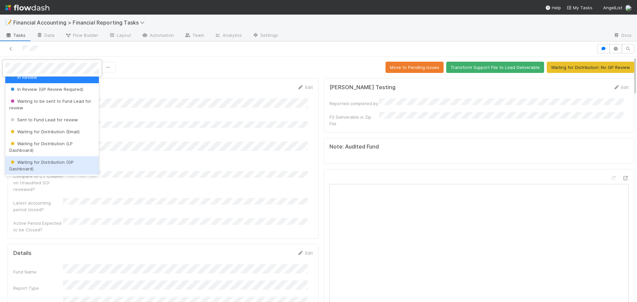
scroll to position [66, 0]
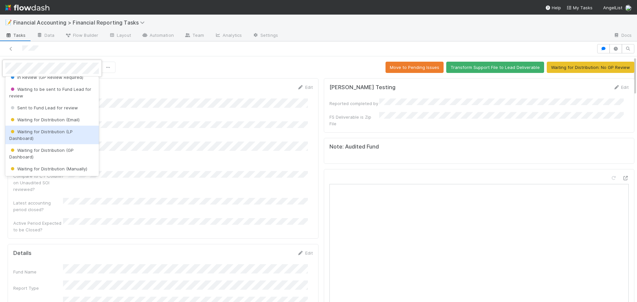
click at [40, 133] on span "Waiting for Distribution (LP Dashboard)" at bounding box center [40, 135] width 63 height 12
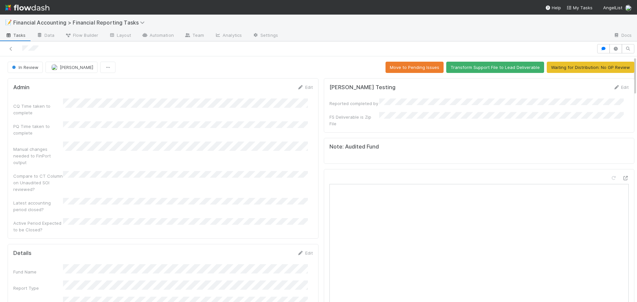
drag, startPoint x: 252, startPoint y: 75, endPoint x: 250, endPoint y: 81, distance: 5.7
drag, startPoint x: 250, startPoint y: 81, endPoint x: 92, endPoint y: 47, distance: 160.9
click at [92, 47] on div at bounding box center [298, 48] width 591 height 9
click at [8, 47] on icon at bounding box center [11, 49] width 7 height 4
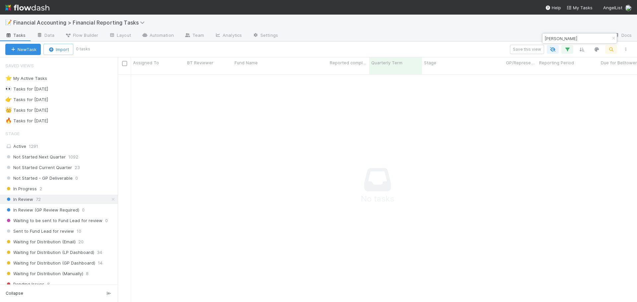
scroll to position [223, 514]
click at [613, 39] on icon "button" at bounding box center [613, 38] width 7 height 4
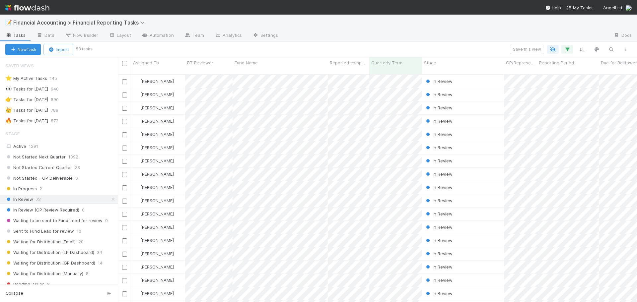
scroll to position [228, 514]
click at [611, 49] on icon "button" at bounding box center [610, 49] width 7 height 6
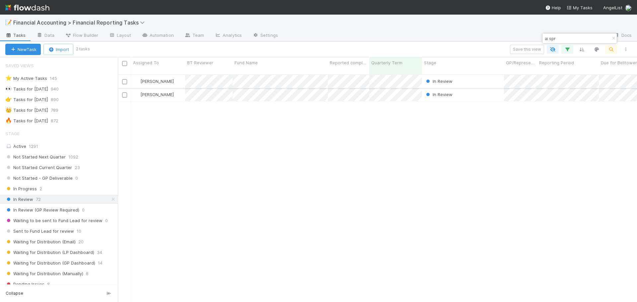
type input "ai spr"
click at [176, 77] on div "[PERSON_NAME]" at bounding box center [158, 81] width 54 height 13
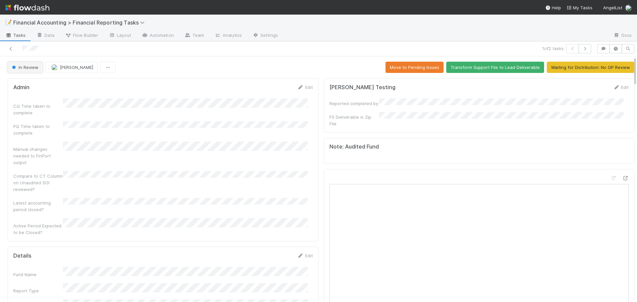
click at [22, 64] on button "In Review" at bounding box center [25, 67] width 35 height 11
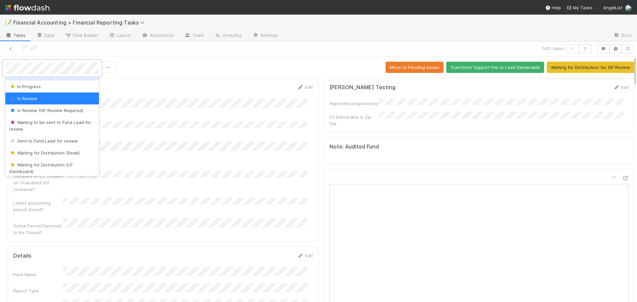
scroll to position [66, 0]
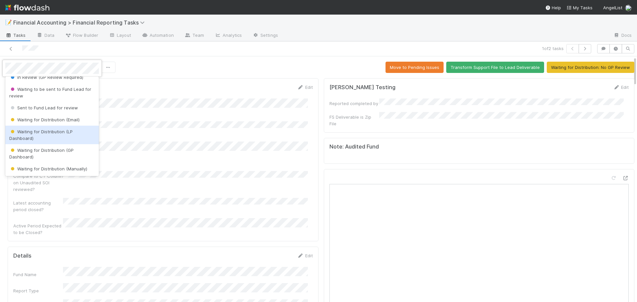
click at [36, 137] on div "Waiting for Distribution (LP Dashboard)" at bounding box center [51, 135] width 93 height 19
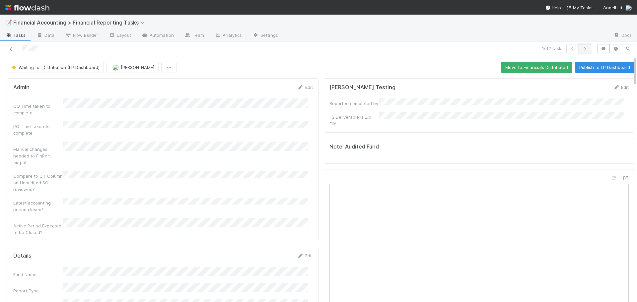
click at [581, 50] on icon "button" at bounding box center [584, 49] width 7 height 4
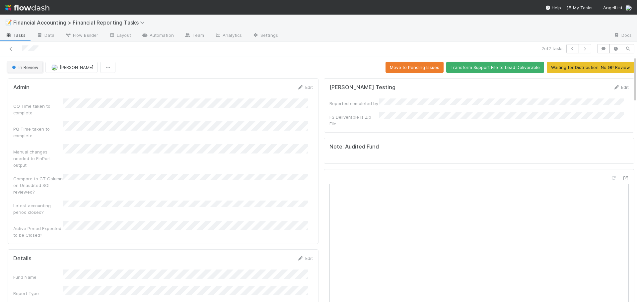
click at [30, 67] on span "In Review" at bounding box center [25, 67] width 28 height 5
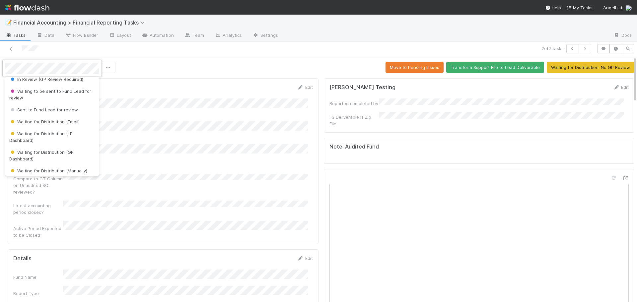
scroll to position [66, 0]
click at [21, 153] on span "Waiting for Distribution (GP Dashboard)" at bounding box center [41, 154] width 64 height 12
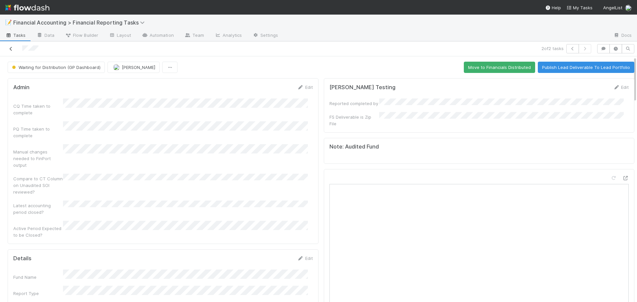
click at [9, 45] on link at bounding box center [11, 48] width 7 height 7
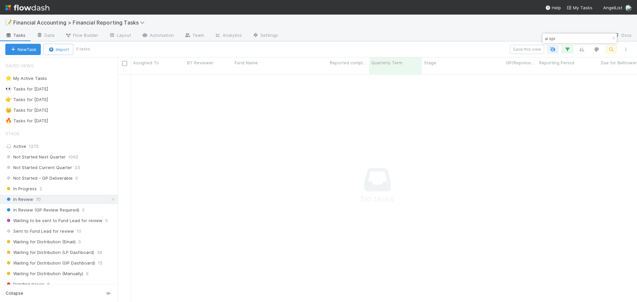
scroll to position [223, 514]
click at [614, 38] on icon "button" at bounding box center [613, 38] width 7 height 4
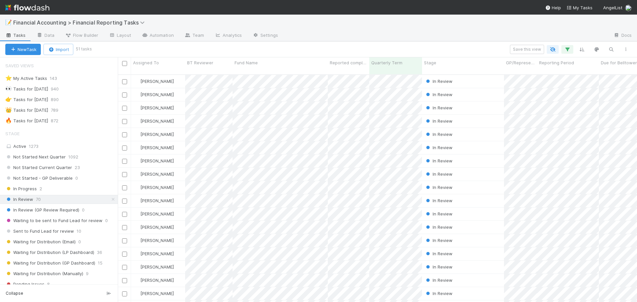
scroll to position [228, 514]
click at [611, 49] on icon "button" at bounding box center [610, 49] width 7 height 6
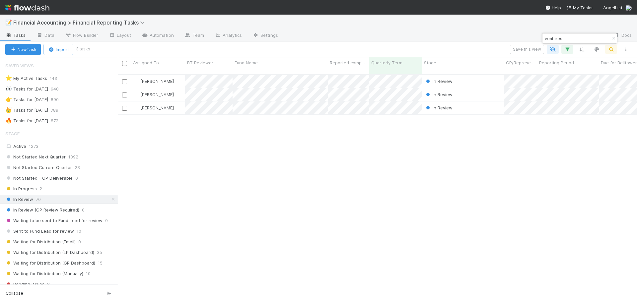
type input "ventures ii"
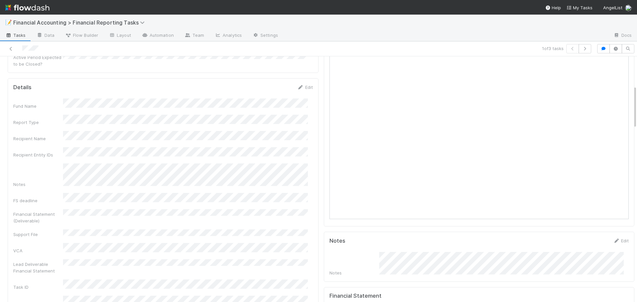
scroll to position [199, 0]
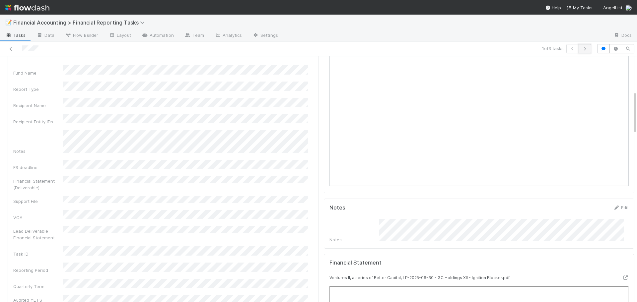
click at [581, 50] on icon "button" at bounding box center [584, 49] width 7 height 4
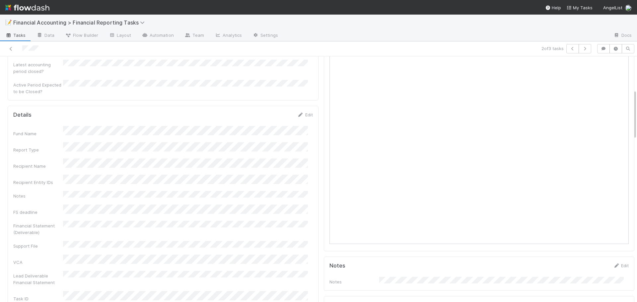
scroll to position [166, 0]
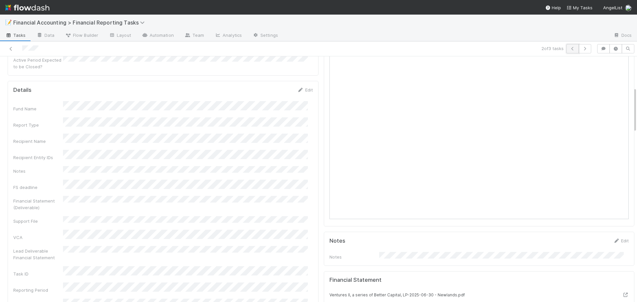
click at [566, 46] on button "button" at bounding box center [572, 48] width 13 height 9
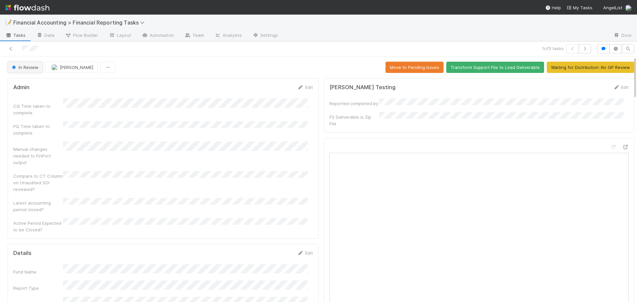
click at [21, 68] on span "In Review" at bounding box center [25, 67] width 28 height 5
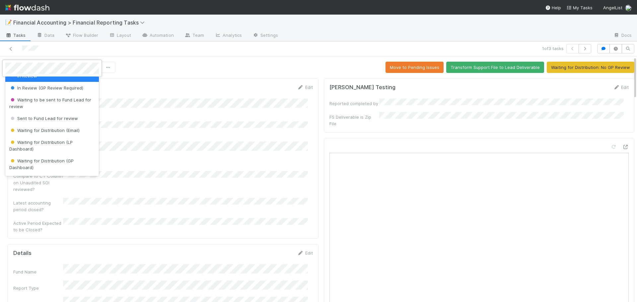
scroll to position [66, 0]
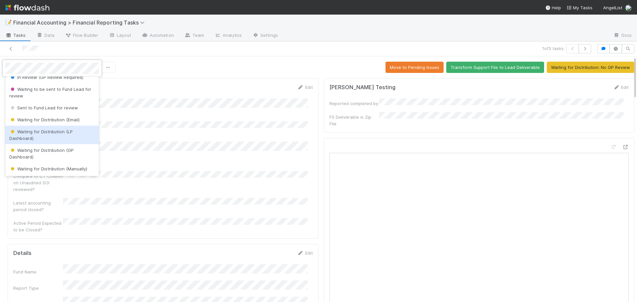
click at [46, 135] on div "Waiting for Distribution (LP Dashboard)" at bounding box center [51, 135] width 93 height 19
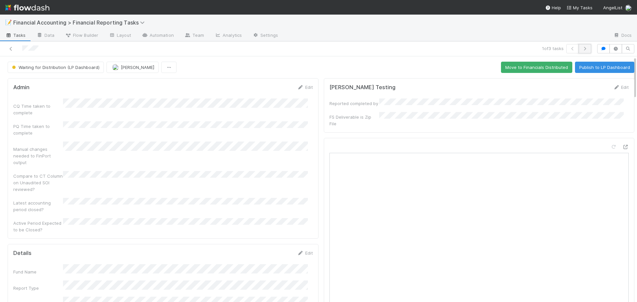
click at [580, 46] on button "button" at bounding box center [584, 48] width 13 height 9
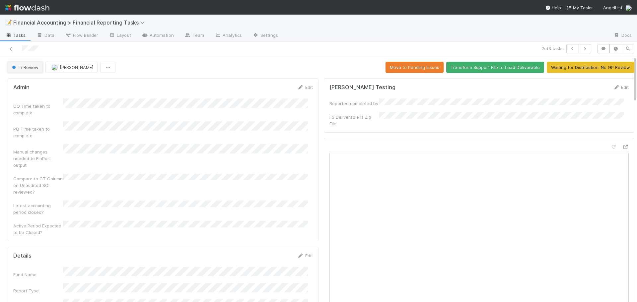
click at [21, 63] on button "In Review" at bounding box center [25, 67] width 35 height 11
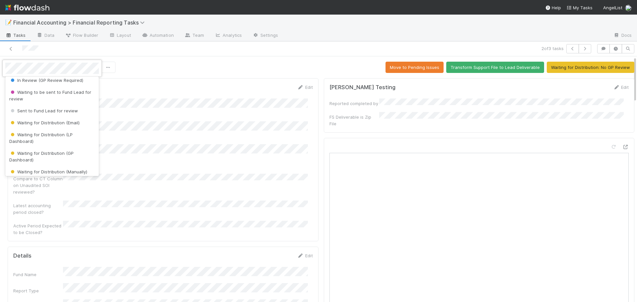
scroll to position [66, 0]
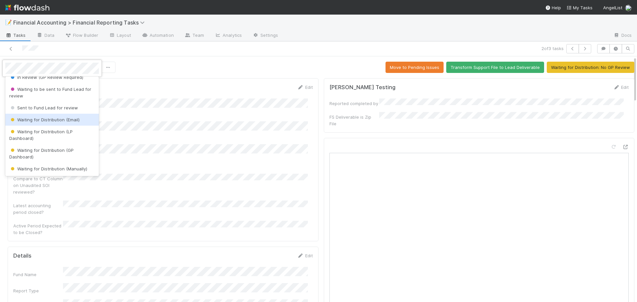
click at [49, 124] on div "Waiting for Distribution (Email)" at bounding box center [51, 120] width 93 height 12
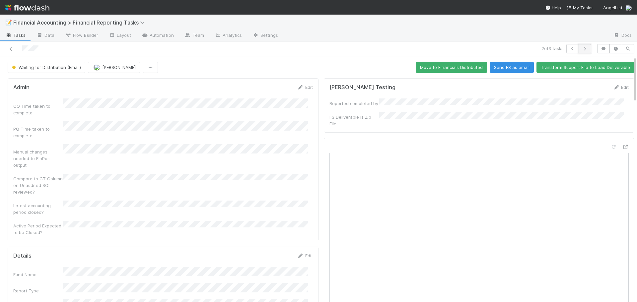
click at [582, 51] on button "button" at bounding box center [584, 48] width 13 height 9
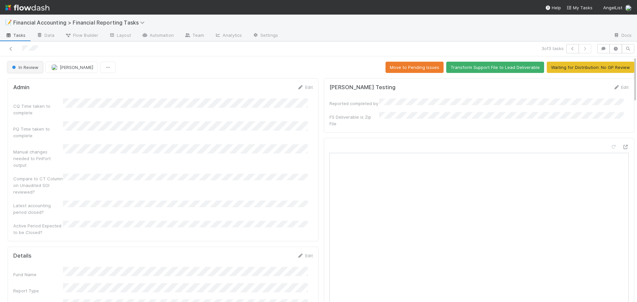
click at [25, 70] on span "In Review" at bounding box center [25, 67] width 28 height 5
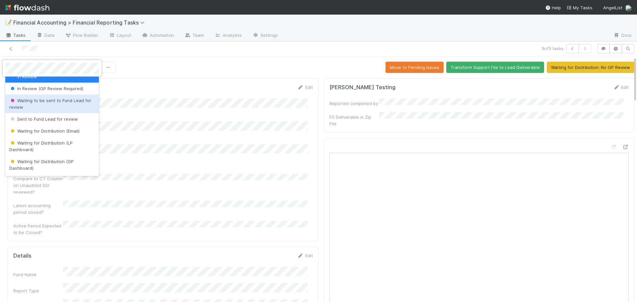
scroll to position [66, 0]
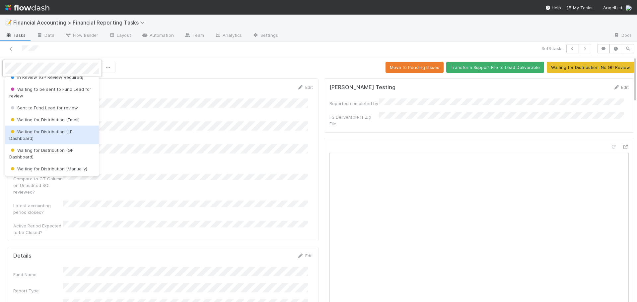
click at [34, 129] on span "Waiting for Distribution (LP Dashboard)" at bounding box center [40, 135] width 63 height 12
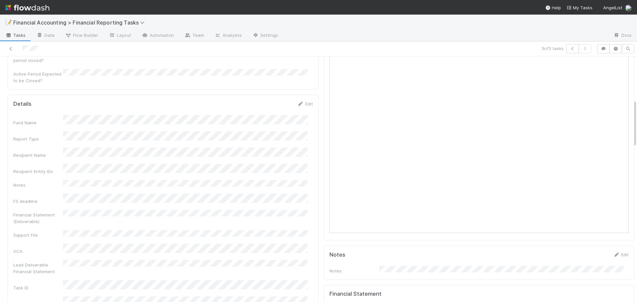
scroll to position [0, 0]
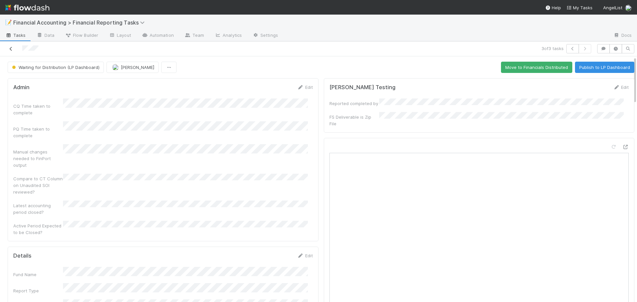
click at [13, 46] on link at bounding box center [11, 48] width 7 height 7
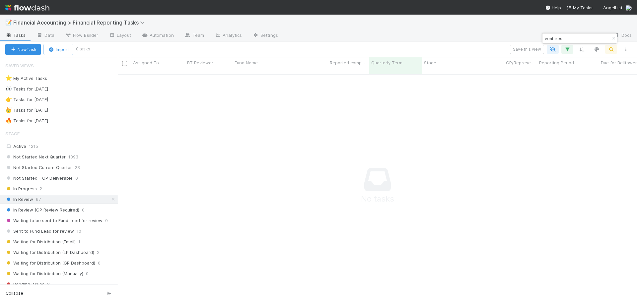
scroll to position [223, 514]
click at [610, 38] on icon "button" at bounding box center [613, 38] width 7 height 4
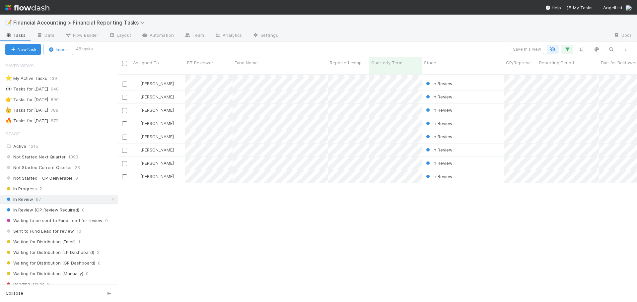
scroll to position [0, 0]
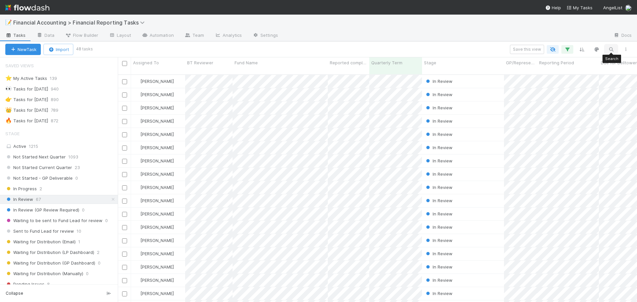
click at [608, 48] on icon "button" at bounding box center [610, 49] width 7 height 6
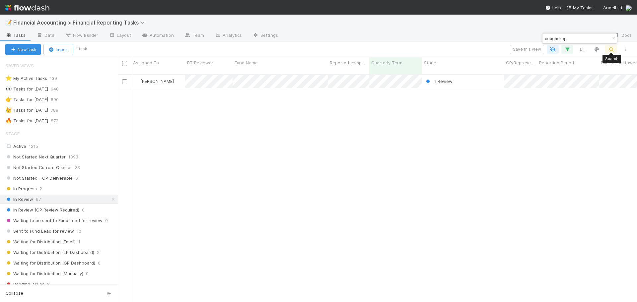
scroll to position [228, 514]
type input "coughdrop"
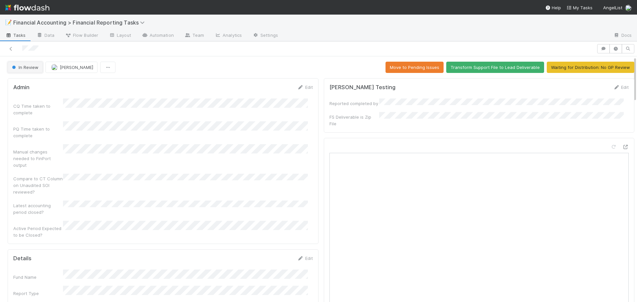
click at [29, 70] on span "In Review" at bounding box center [25, 67] width 28 height 5
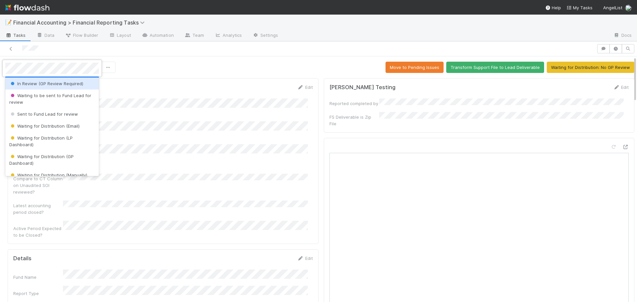
scroll to position [66, 0]
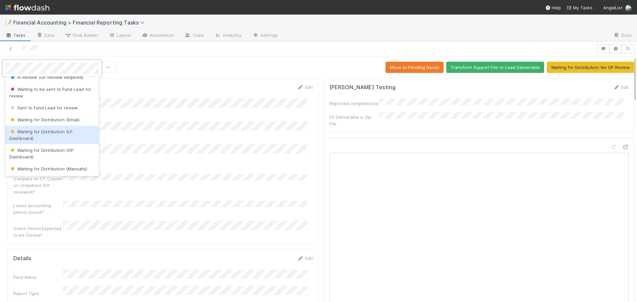
click at [52, 134] on div "Waiting for Distribution (LP Dashboard)" at bounding box center [51, 135] width 93 height 19
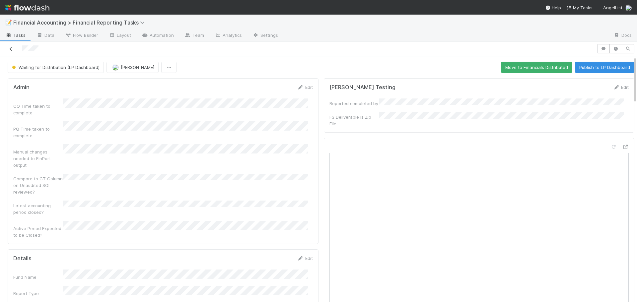
click at [11, 49] on icon at bounding box center [11, 49] width 7 height 4
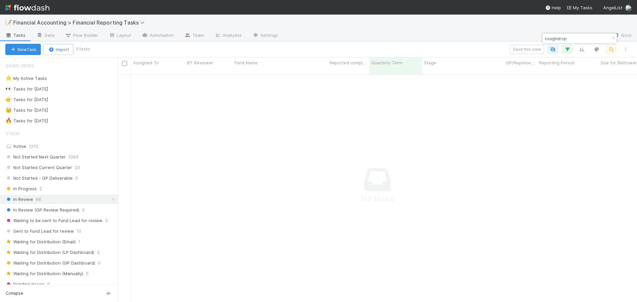
scroll to position [223, 514]
click at [614, 38] on icon "button" at bounding box center [613, 38] width 7 height 4
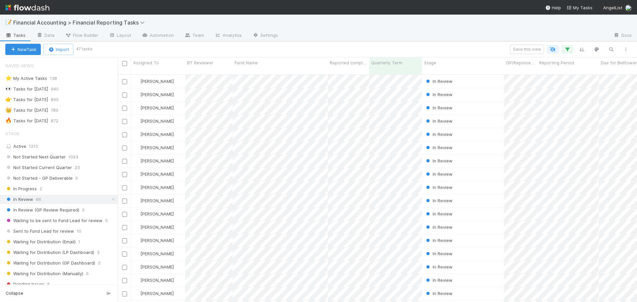
scroll to position [228, 514]
click at [608, 49] on icon "button" at bounding box center [610, 49] width 7 height 6
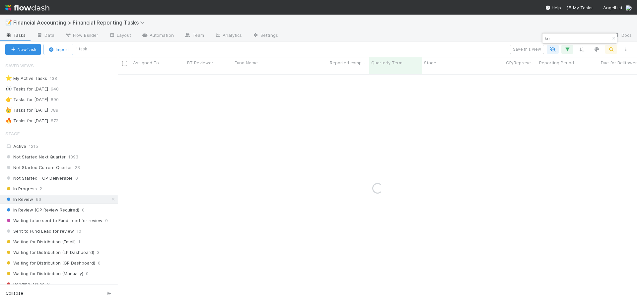
type input "k"
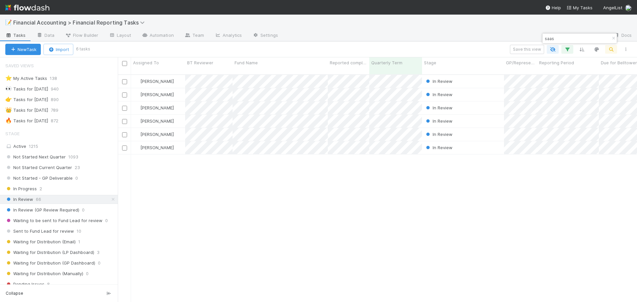
type input "saas"
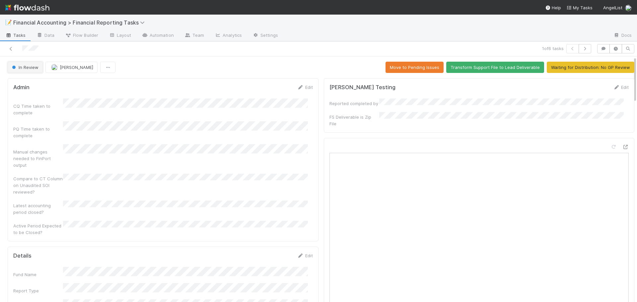
click at [32, 70] on button "In Review" at bounding box center [25, 67] width 35 height 11
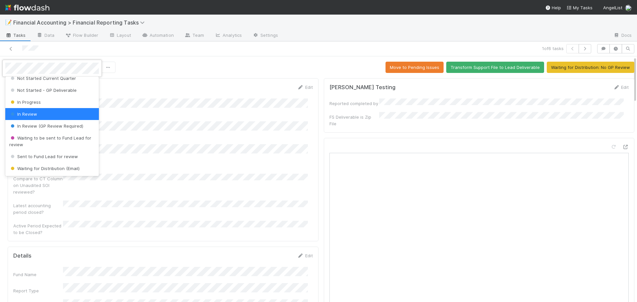
scroll to position [33, 0]
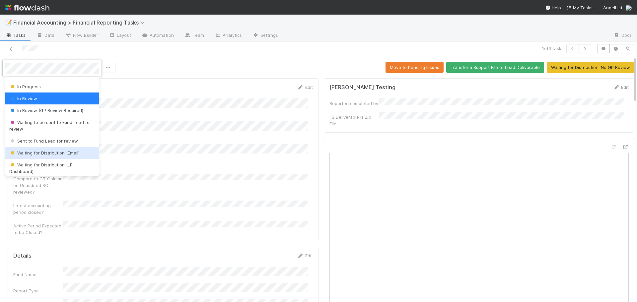
click at [47, 153] on span "Waiting for Distribution (Email)" at bounding box center [44, 152] width 70 height 5
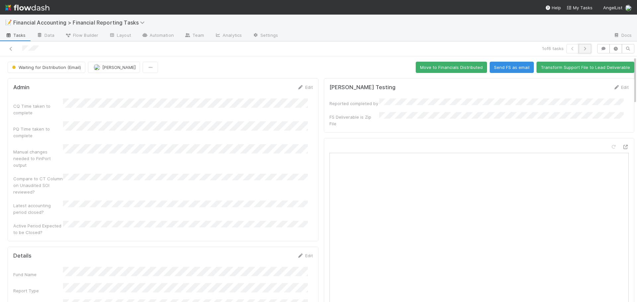
click at [581, 47] on icon "button" at bounding box center [584, 49] width 7 height 4
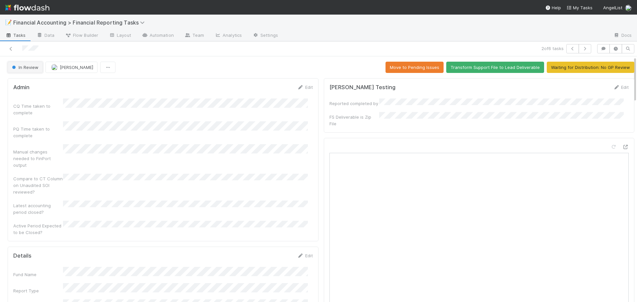
click at [28, 67] on span "In Review" at bounding box center [25, 67] width 28 height 5
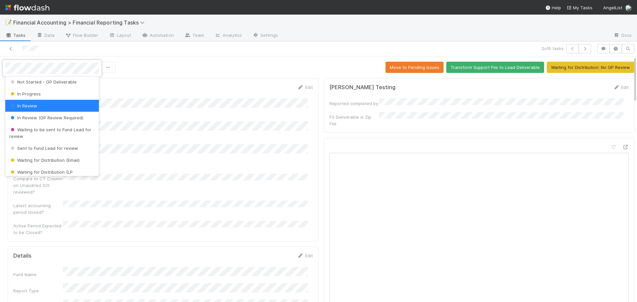
scroll to position [33, 0]
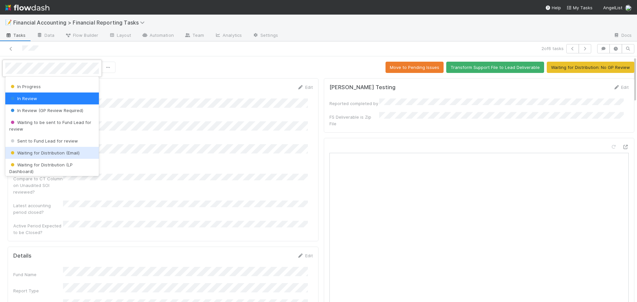
click at [39, 152] on span "Waiting for Distribution (Email)" at bounding box center [44, 152] width 70 height 5
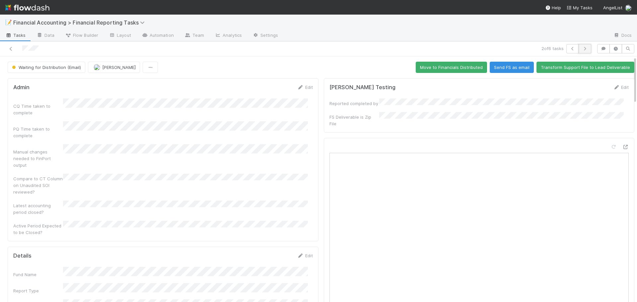
click at [582, 48] on icon "button" at bounding box center [584, 49] width 7 height 4
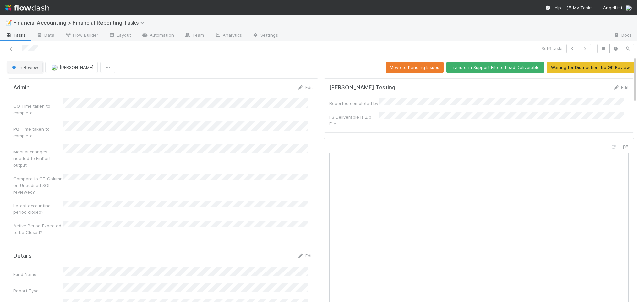
click at [30, 70] on button "In Review" at bounding box center [25, 67] width 35 height 11
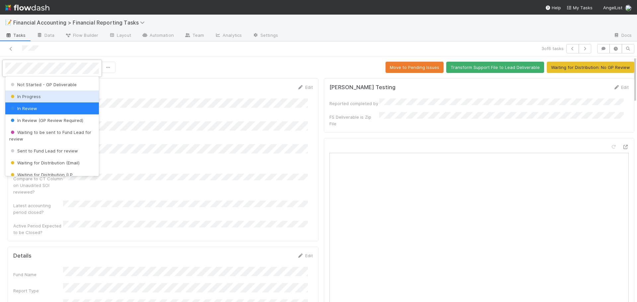
scroll to position [33, 0]
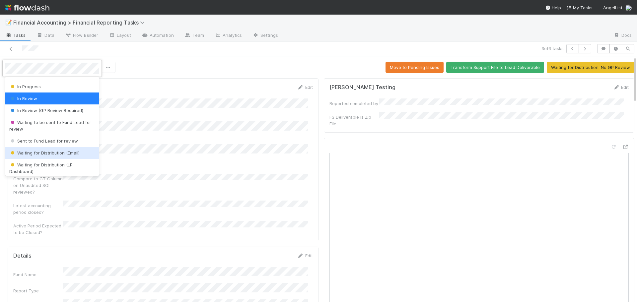
click at [41, 152] on span "Waiting for Distribution (Email)" at bounding box center [44, 152] width 70 height 5
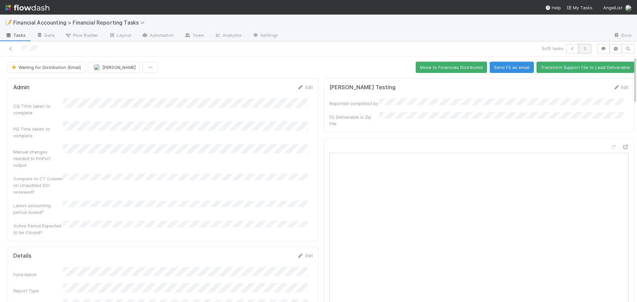
click at [579, 46] on button "button" at bounding box center [584, 48] width 13 height 9
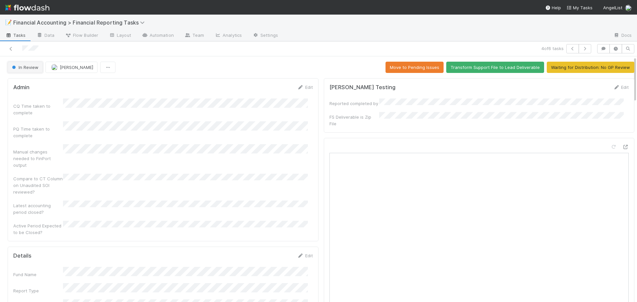
click at [25, 67] on span "In Review" at bounding box center [25, 67] width 28 height 5
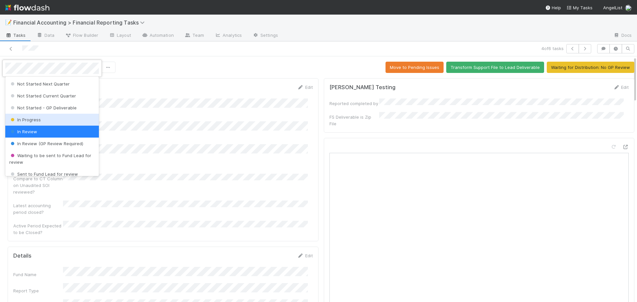
scroll to position [33, 0]
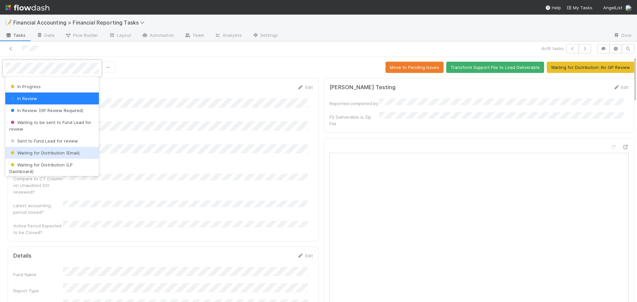
click at [53, 152] on span "Waiting for Distribution (Email)" at bounding box center [44, 152] width 70 height 5
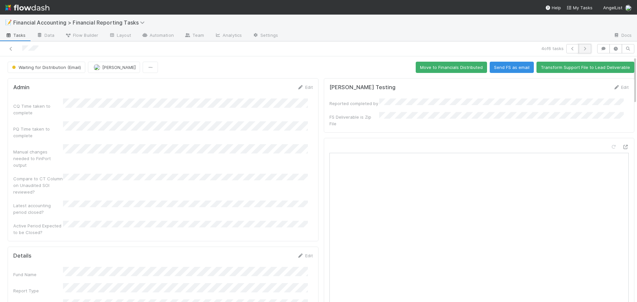
click at [581, 50] on icon "button" at bounding box center [584, 49] width 7 height 4
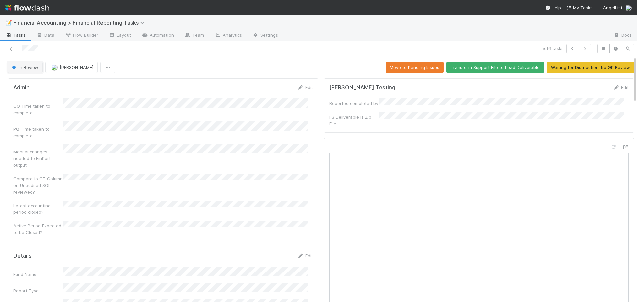
click at [21, 67] on span "In Review" at bounding box center [25, 67] width 28 height 5
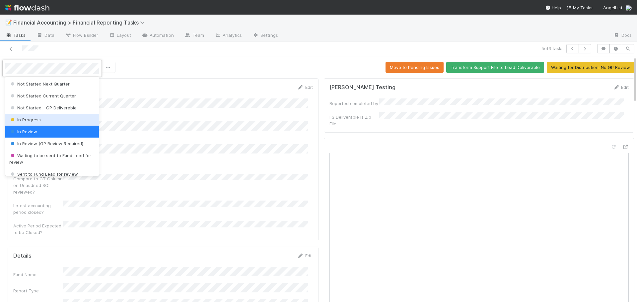
scroll to position [33, 0]
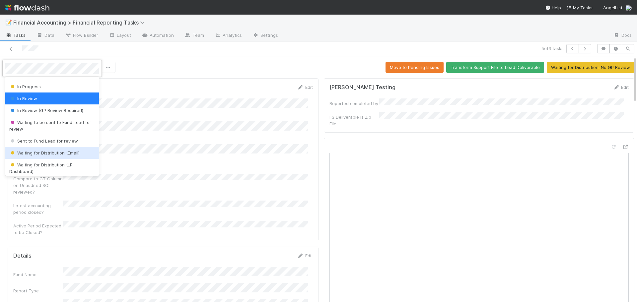
click at [40, 156] on div "Waiting for Distribution (Email)" at bounding box center [51, 153] width 93 height 12
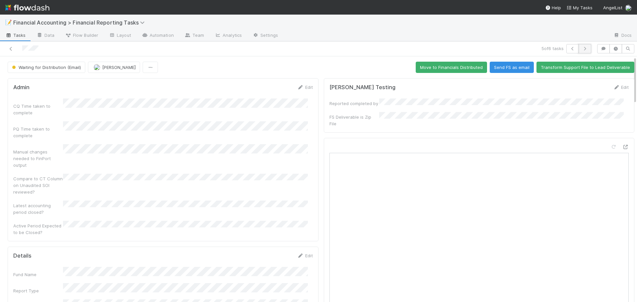
click at [578, 47] on button "button" at bounding box center [584, 48] width 13 height 9
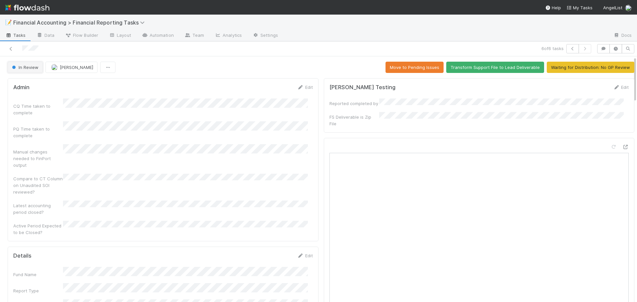
click at [31, 70] on button "In Review" at bounding box center [25, 67] width 35 height 11
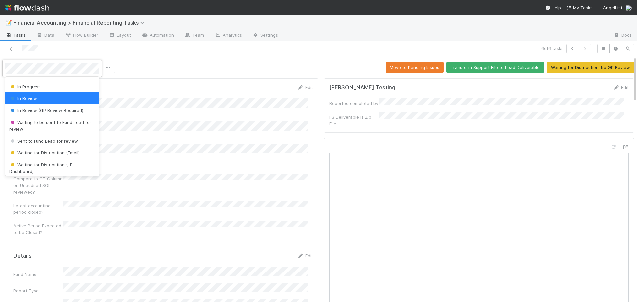
scroll to position [66, 0]
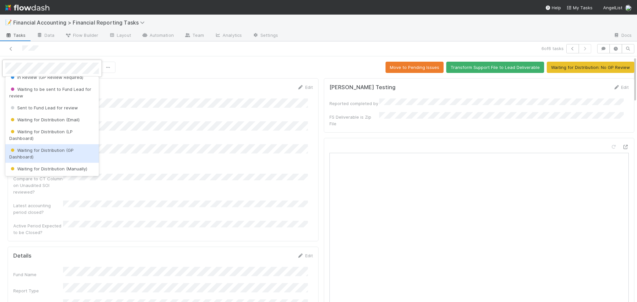
click at [41, 151] on span "Waiting for Distribution (GP Dashboard)" at bounding box center [41, 154] width 64 height 12
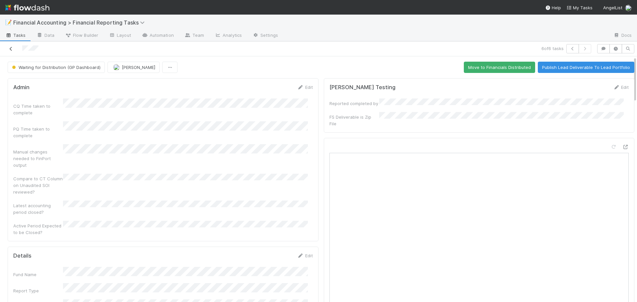
click at [10, 47] on icon at bounding box center [11, 49] width 7 height 4
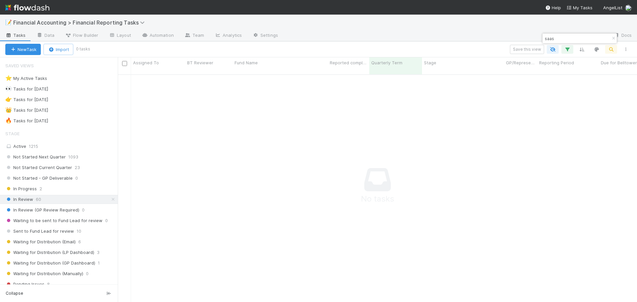
scroll to position [5, 5]
click at [615, 37] on icon "button" at bounding box center [613, 38] width 7 height 4
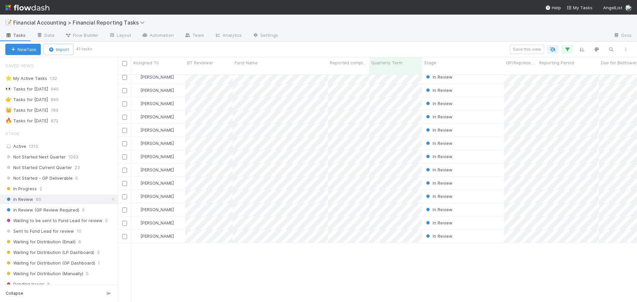
scroll to position [0, 0]
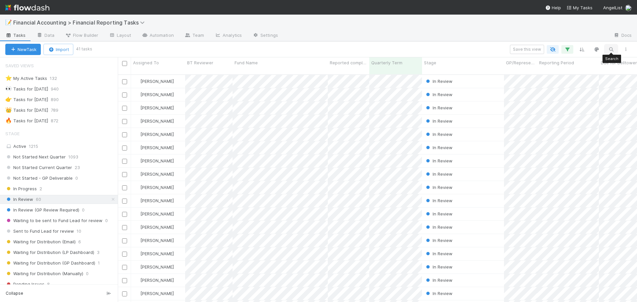
click at [609, 49] on icon "button" at bounding box center [610, 49] width 7 height 6
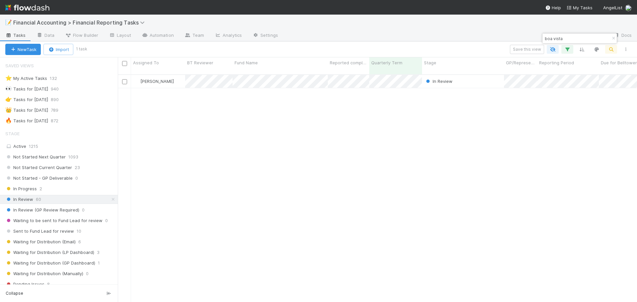
scroll to position [228, 514]
type input "boa vista"
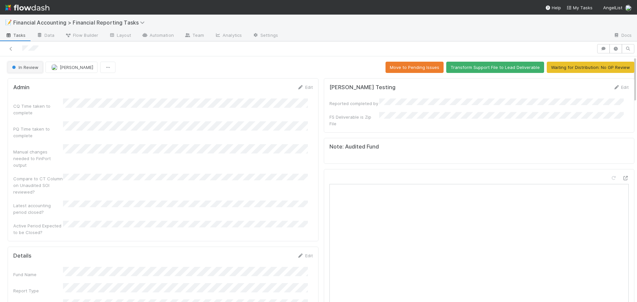
click at [29, 66] on span "In Review" at bounding box center [25, 67] width 28 height 5
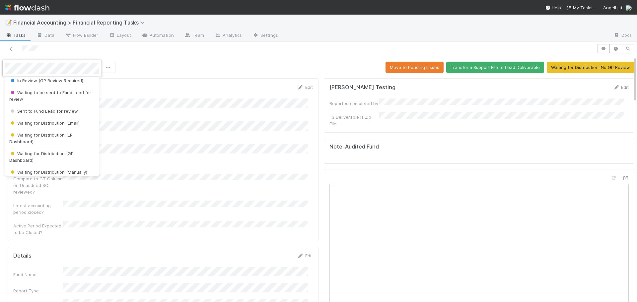
scroll to position [66, 0]
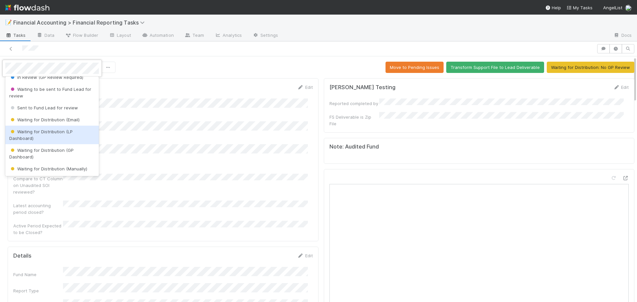
click at [43, 138] on div "Waiting for Distribution (LP Dashboard)" at bounding box center [51, 135] width 93 height 19
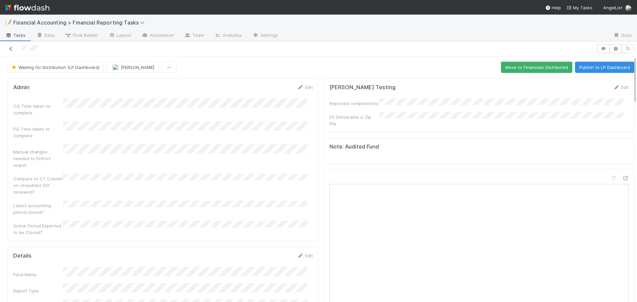
click at [12, 49] on icon at bounding box center [11, 49] width 7 height 4
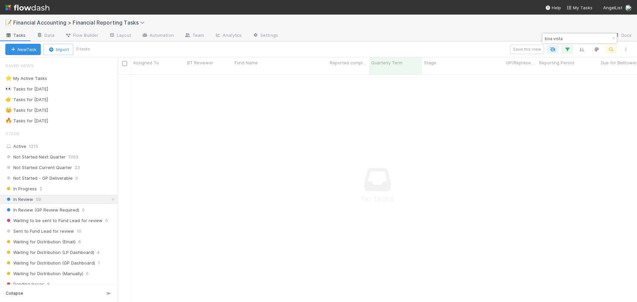
scroll to position [223, 514]
click at [610, 37] on icon "button" at bounding box center [613, 38] width 7 height 4
click at [611, 37] on link "Docs" at bounding box center [622, 36] width 29 height 11
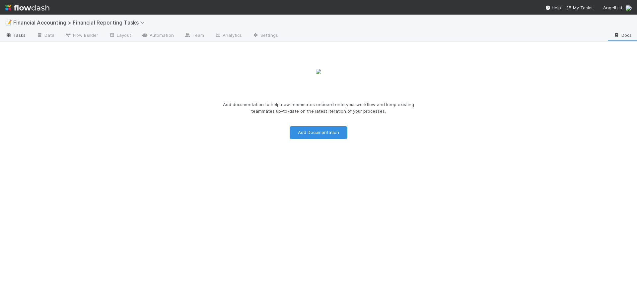
click at [16, 32] on span "Tasks" at bounding box center [15, 35] width 21 height 7
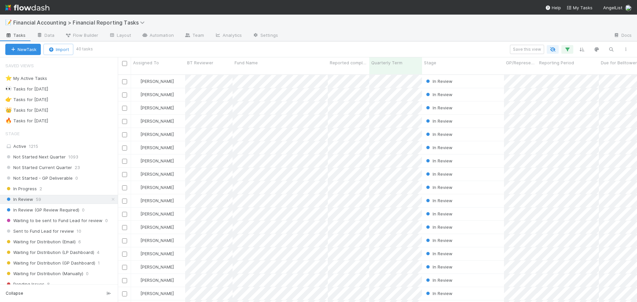
scroll to position [228, 514]
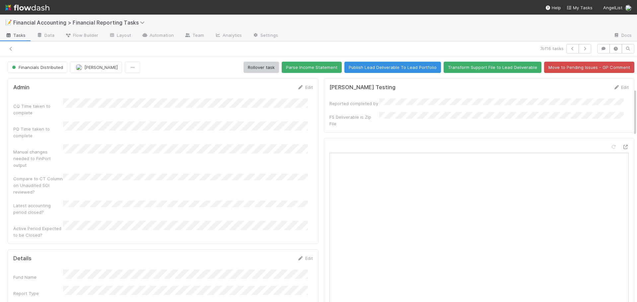
scroll to position [166, 0]
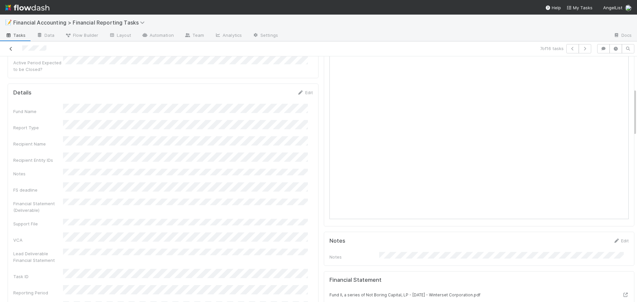
click at [14, 47] on icon at bounding box center [11, 49] width 7 height 4
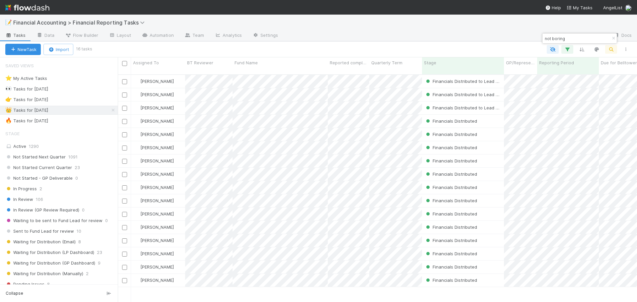
scroll to position [228, 514]
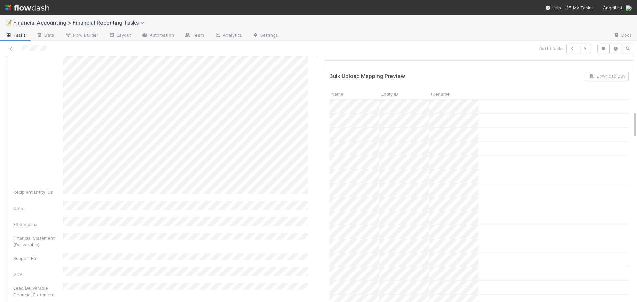
scroll to position [497, 0]
click at [11, 48] on icon at bounding box center [11, 49] width 7 height 4
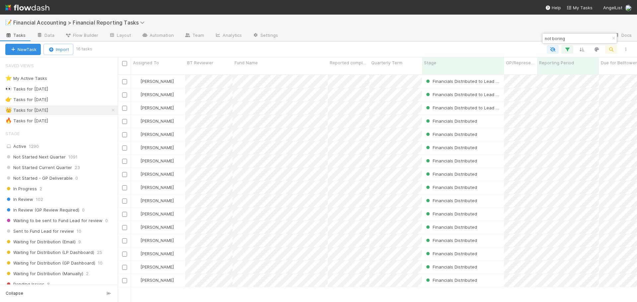
scroll to position [228, 514]
click at [580, 39] on input "not boring" at bounding box center [576, 38] width 66 height 8
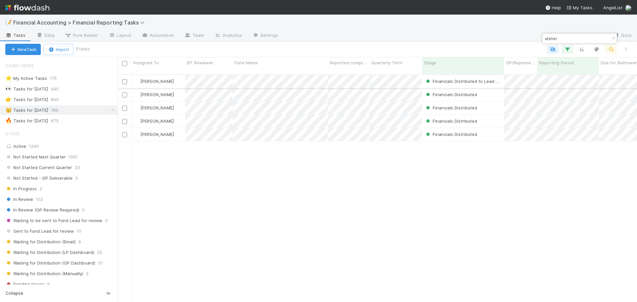
type input "atelier"
click at [183, 76] on div "[PERSON_NAME]" at bounding box center [158, 81] width 54 height 13
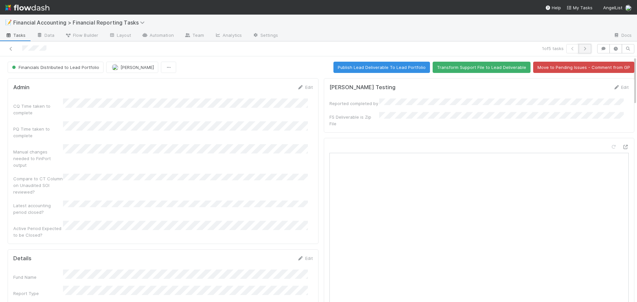
click at [581, 47] on icon "button" at bounding box center [584, 49] width 7 height 4
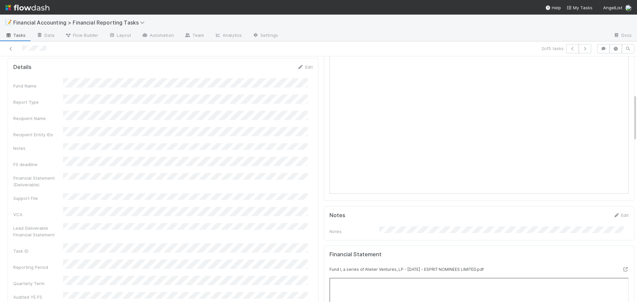
scroll to position [199, 0]
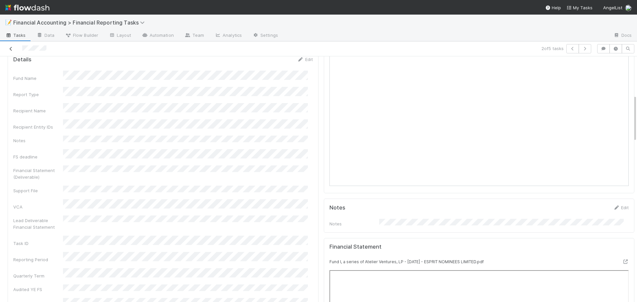
click at [11, 49] on icon at bounding box center [11, 49] width 7 height 4
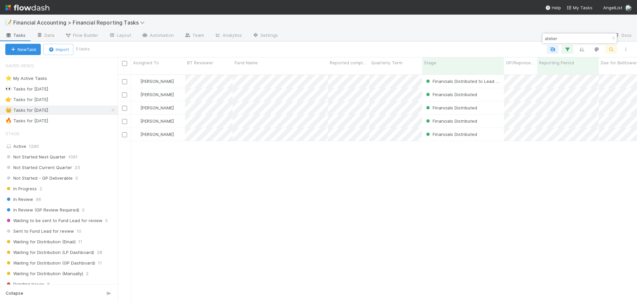
scroll to position [228, 514]
click at [588, 39] on input "atelier" at bounding box center [576, 38] width 66 height 8
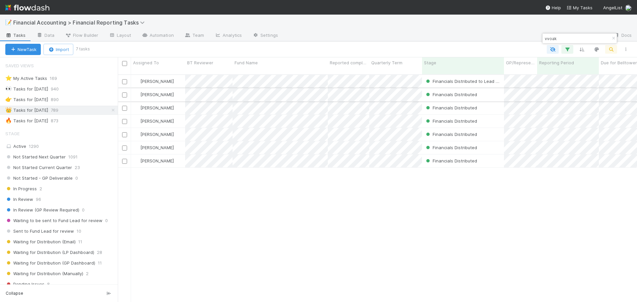
type input "vvoak"
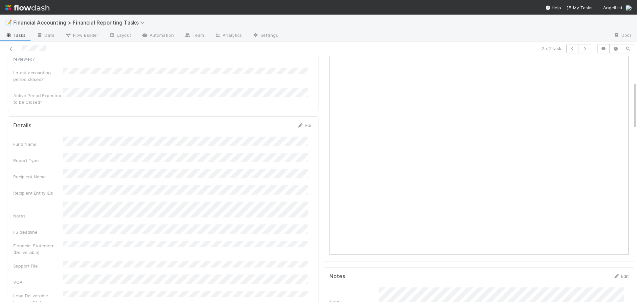
scroll to position [133, 0]
click at [8, 48] on icon at bounding box center [11, 49] width 7 height 4
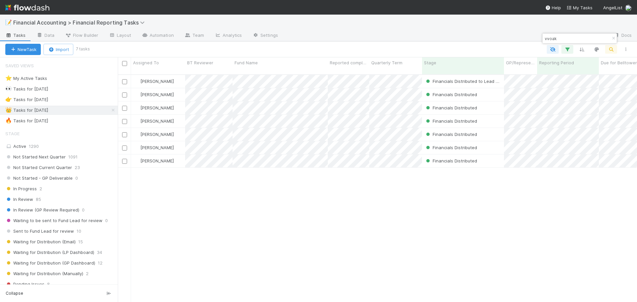
scroll to position [228, 514]
click at [555, 41] on input "vvoak" at bounding box center [576, 38] width 66 height 8
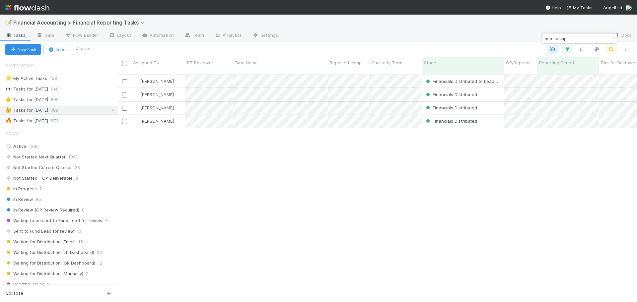
type input "nomad cap"
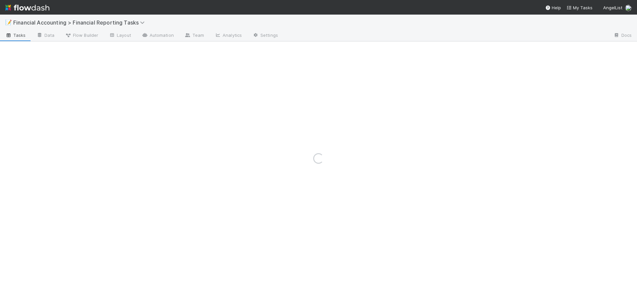
click at [211, 91] on div "Loading..." at bounding box center [318, 158] width 637 height 287
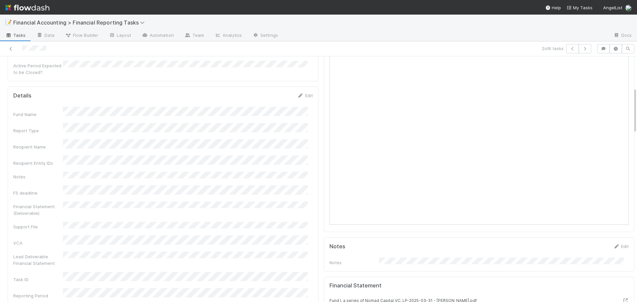
scroll to position [166, 0]
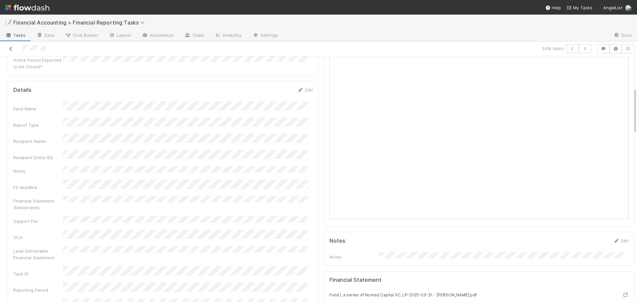
click at [10, 50] on icon at bounding box center [11, 49] width 7 height 4
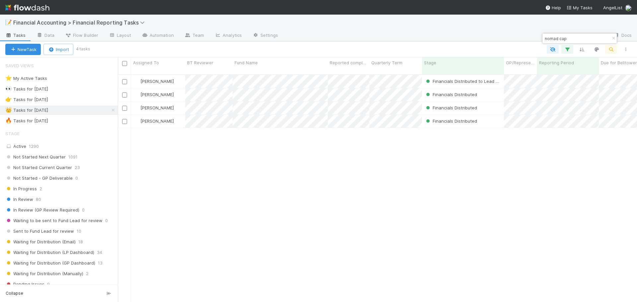
scroll to position [228, 514]
click at [599, 33] on div "nomad cap" at bounding box center [579, 38] width 75 height 11
click at [586, 38] on input "nomad cap" at bounding box center [576, 38] width 66 height 8
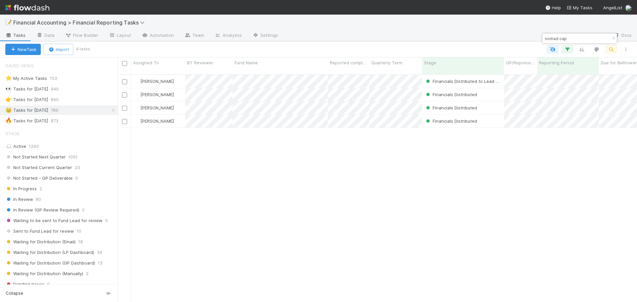
click at [586, 38] on input "nomad cap" at bounding box center [576, 38] width 66 height 8
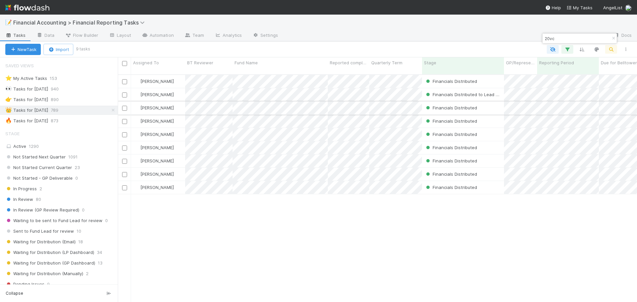
type input "20vc"
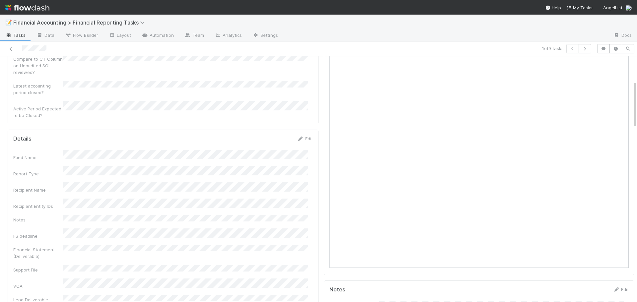
scroll to position [133, 0]
click at [11, 50] on icon at bounding box center [11, 49] width 7 height 4
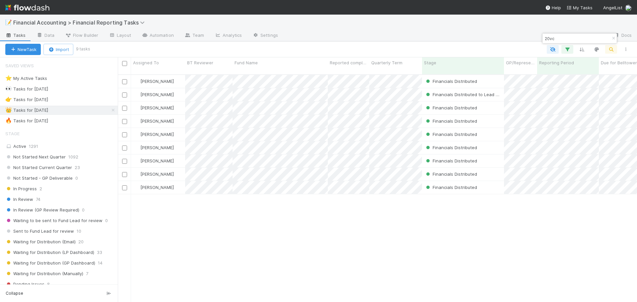
scroll to position [228, 514]
click at [573, 40] on input "20vc" at bounding box center [576, 38] width 66 height 8
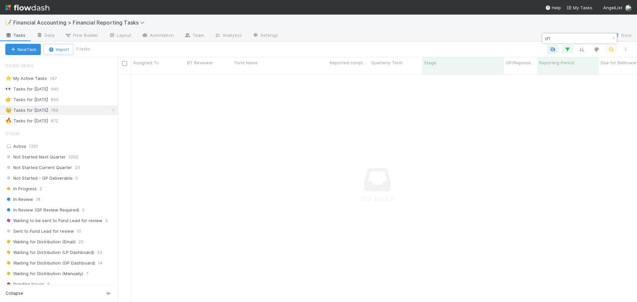
scroll to position [223, 514]
click at [563, 36] on input "sf1" at bounding box center [576, 38] width 66 height 8
type input "b"
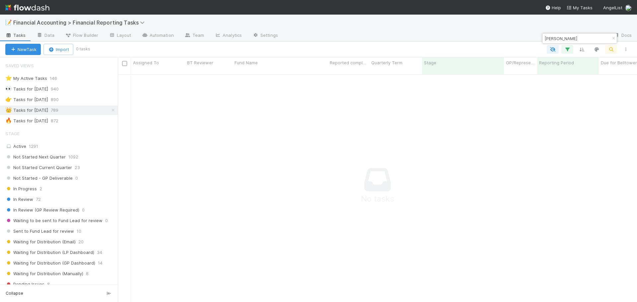
click at [560, 36] on input "[PERSON_NAME]" at bounding box center [576, 38] width 66 height 8
click at [560, 37] on input "[PERSON_NAME]" at bounding box center [576, 38] width 66 height 8
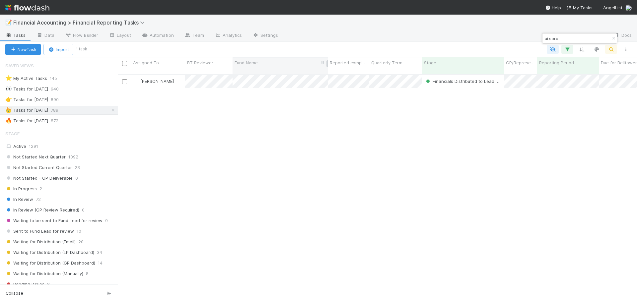
type input "ai spro"
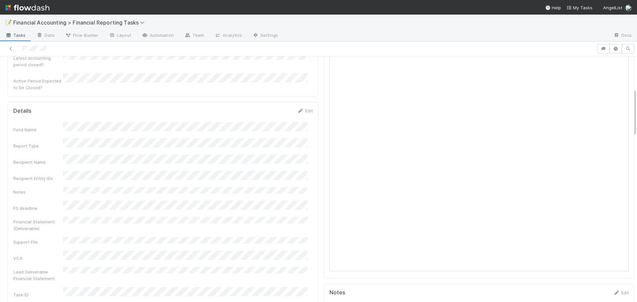
scroll to position [166, 0]
click at [12, 51] on link at bounding box center [11, 48] width 7 height 7
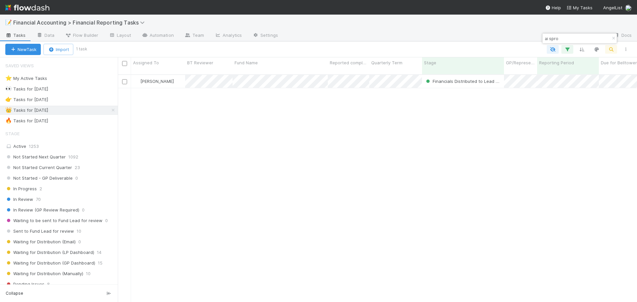
scroll to position [228, 514]
click at [567, 39] on input "ai spro" at bounding box center [576, 38] width 66 height 8
type input "f"
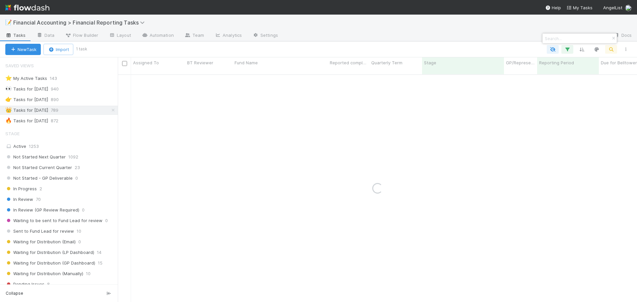
type input "b"
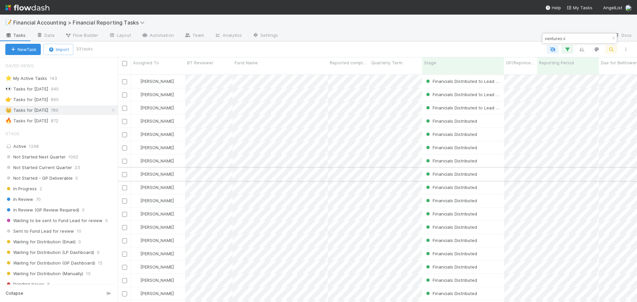
type input "ventures ii"
click at [178, 168] on div "[PERSON_NAME]" at bounding box center [158, 174] width 54 height 13
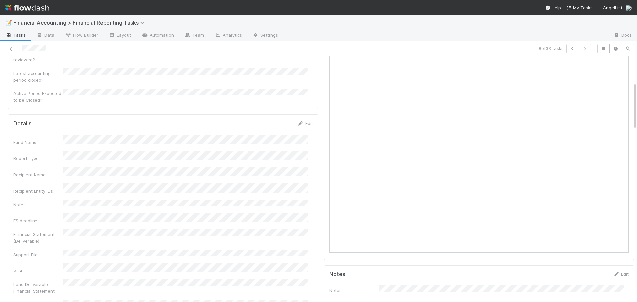
scroll to position [133, 0]
click at [8, 46] on link at bounding box center [11, 48] width 7 height 7
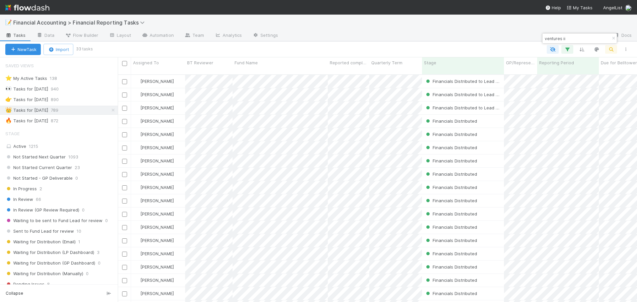
scroll to position [228, 514]
click at [569, 38] on input "ventures ii" at bounding box center [576, 38] width 66 height 8
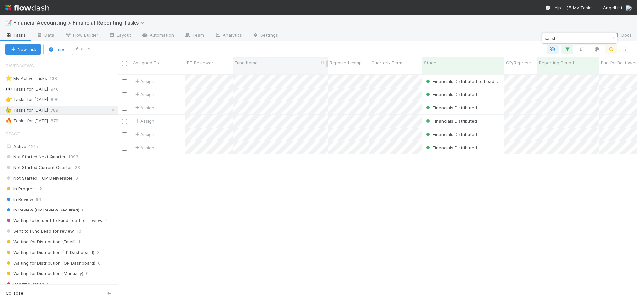
type input "saash"
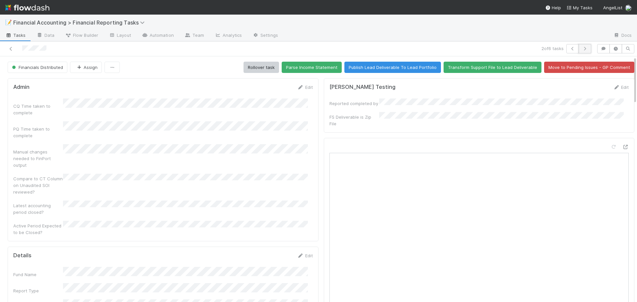
click at [581, 47] on icon "button" at bounding box center [584, 49] width 7 height 4
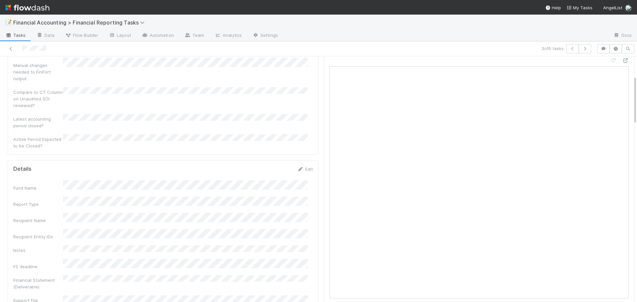
scroll to position [99, 0]
click at [12, 50] on icon at bounding box center [11, 49] width 7 height 4
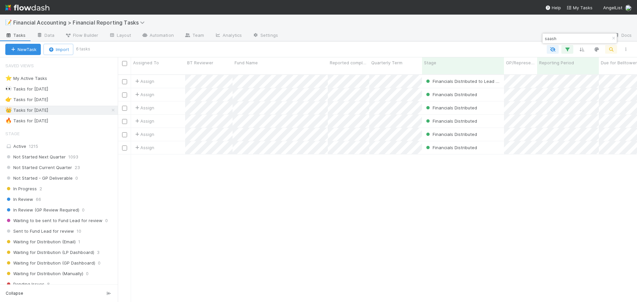
scroll to position [228, 514]
click at [167, 131] on div at bounding box center [318, 151] width 637 height 302
click at [167, 131] on div "Assign" at bounding box center [158, 134] width 54 height 13
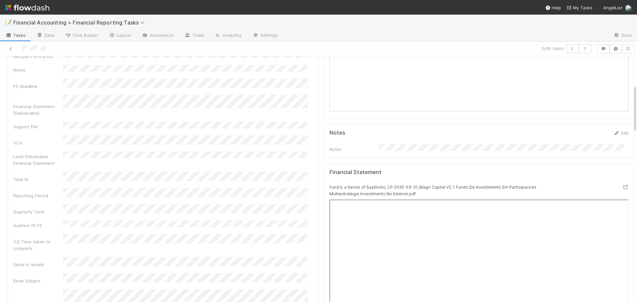
scroll to position [133, 0]
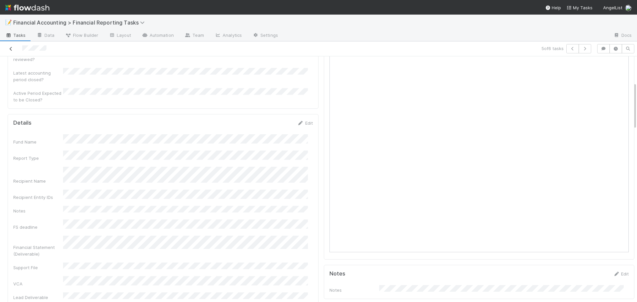
click at [12, 47] on icon at bounding box center [11, 49] width 7 height 4
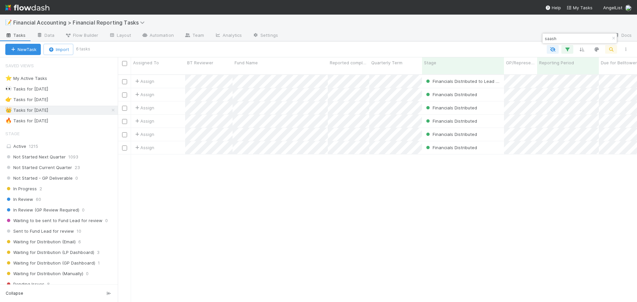
scroll to position [228, 514]
click at [584, 37] on input "saash" at bounding box center [576, 38] width 66 height 8
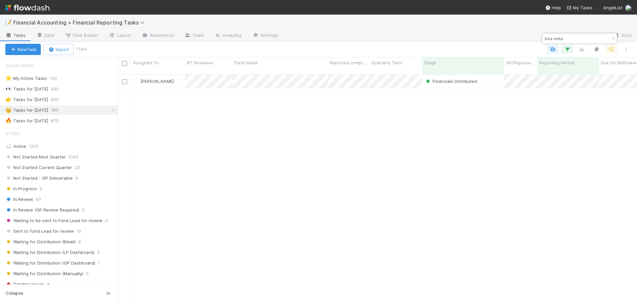
type input "boa vista"
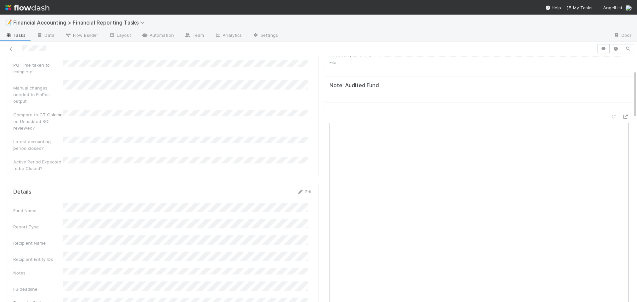
scroll to position [99, 0]
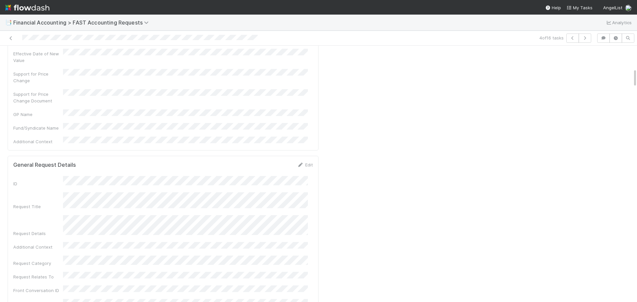
scroll to position [66, 0]
